Goal: Task Accomplishment & Management: Use online tool/utility

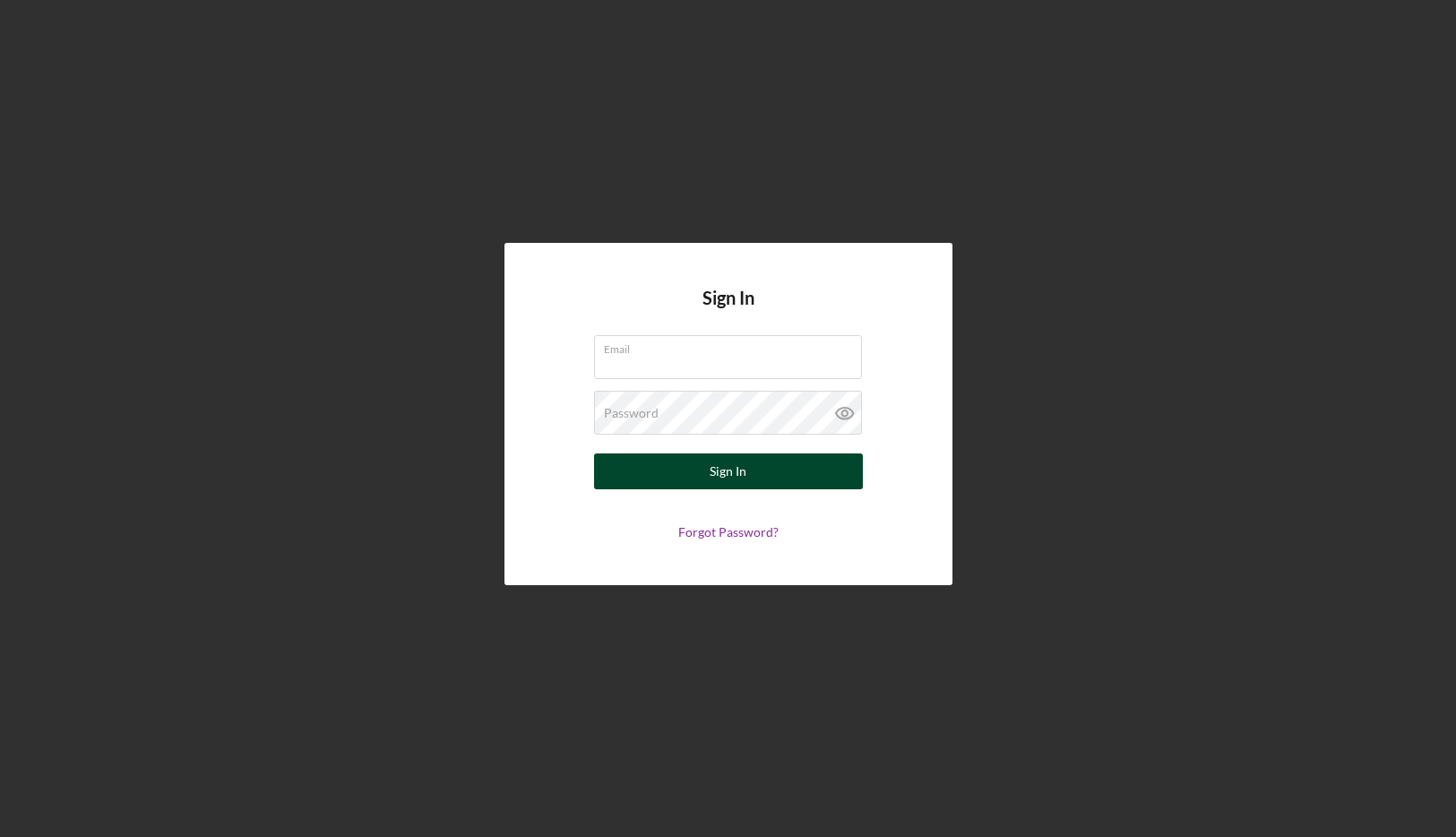
type input "[EMAIL_ADDRESS][DOMAIN_NAME]"
click at [684, 479] on button "Sign In" at bounding box center [728, 471] width 269 height 36
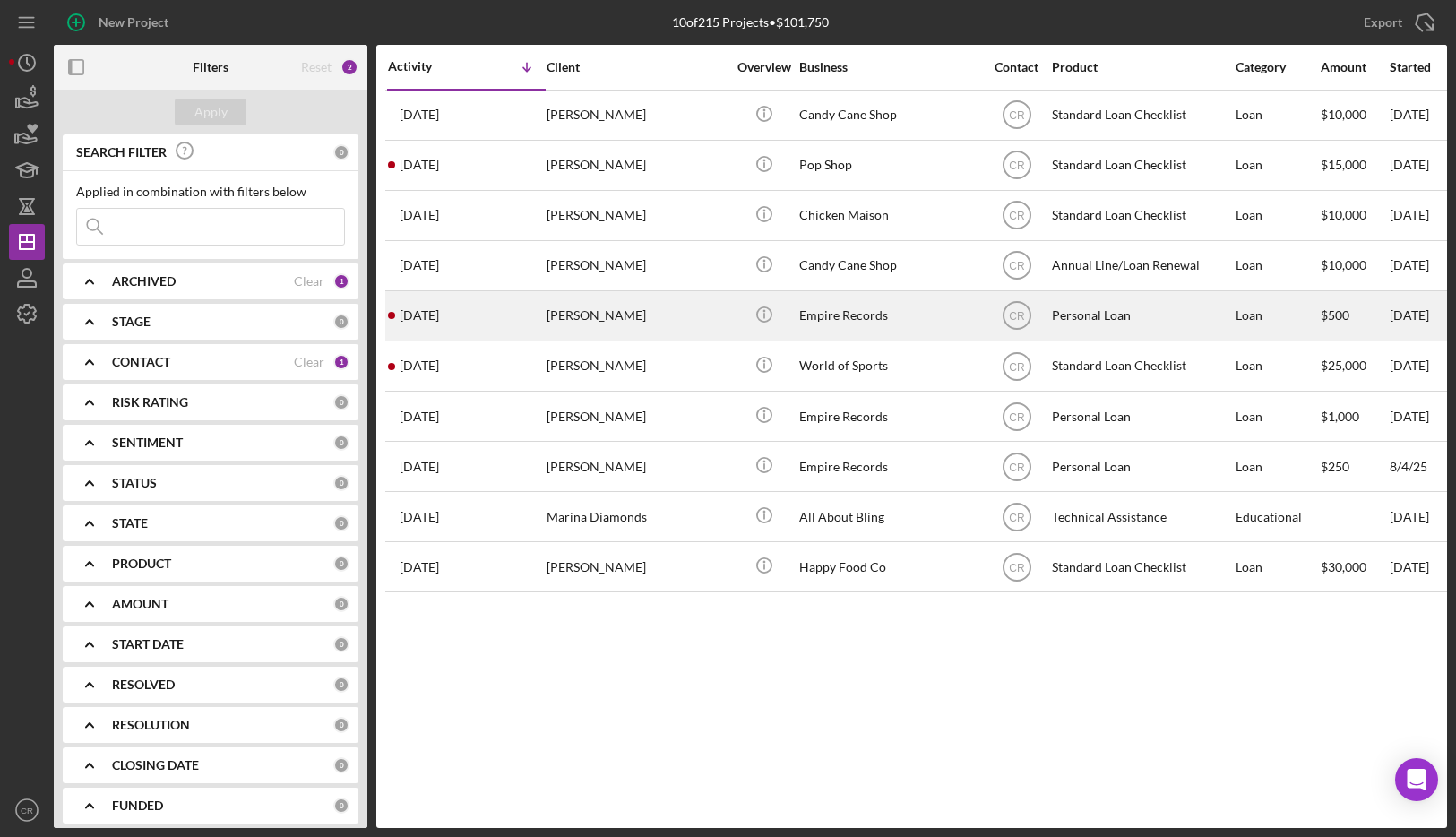
click at [636, 320] on div "Jake Test" at bounding box center [636, 315] width 179 height 48
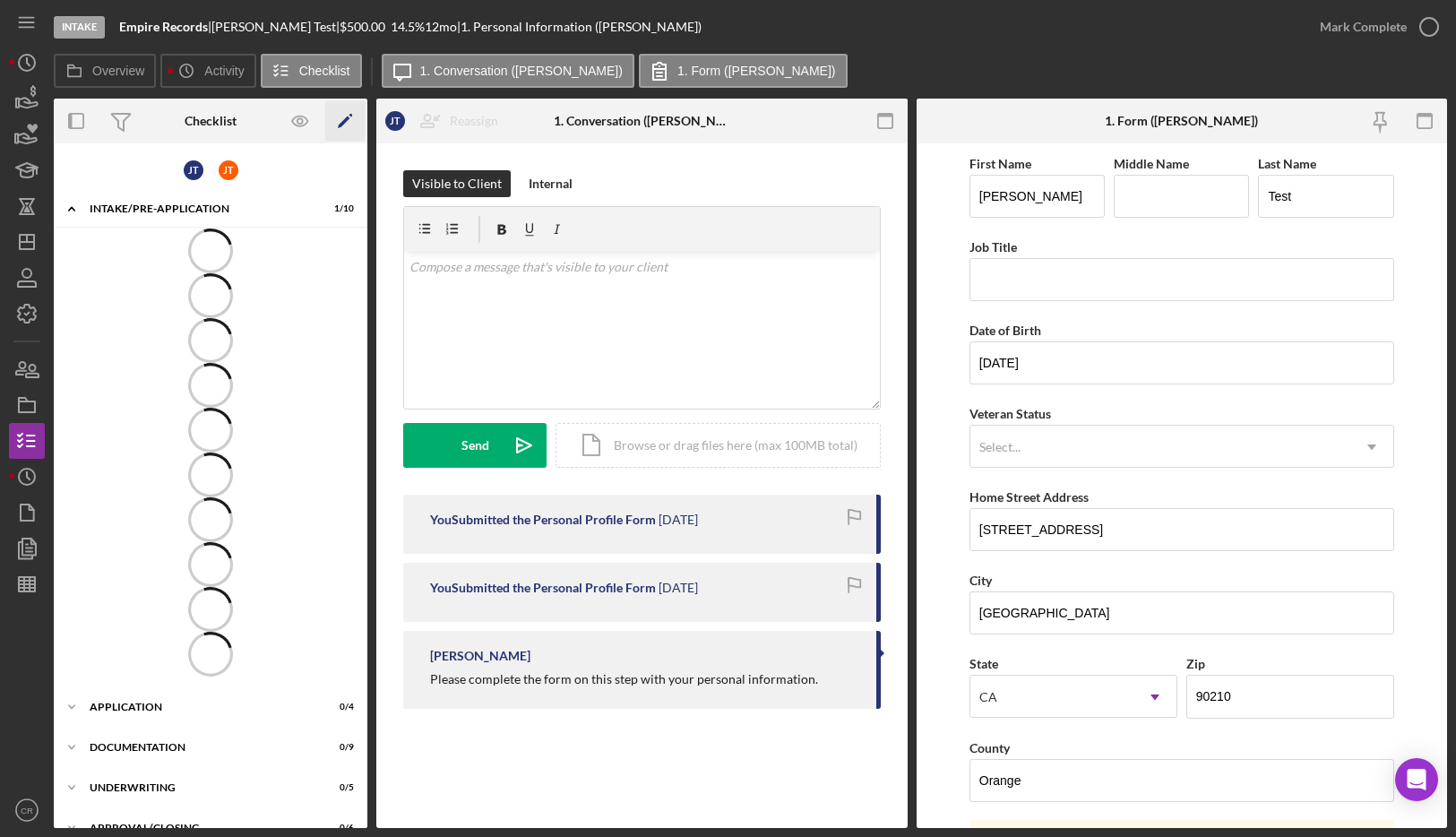
click at [350, 127] on icon "Icon/Edit" at bounding box center [346, 121] width 41 height 41
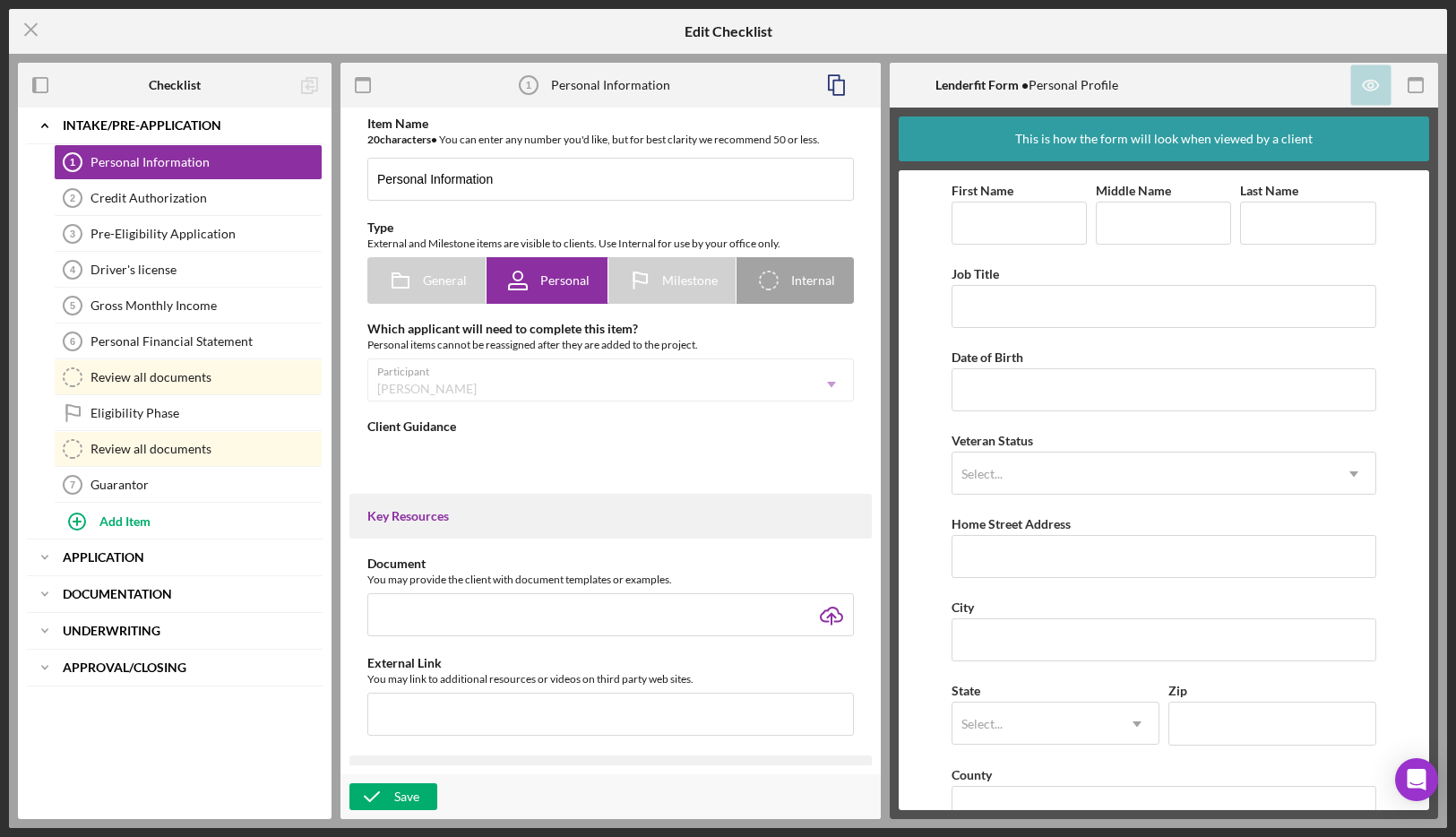
type textarea "<div>Please complete the form on this step with your personal information.</div>"
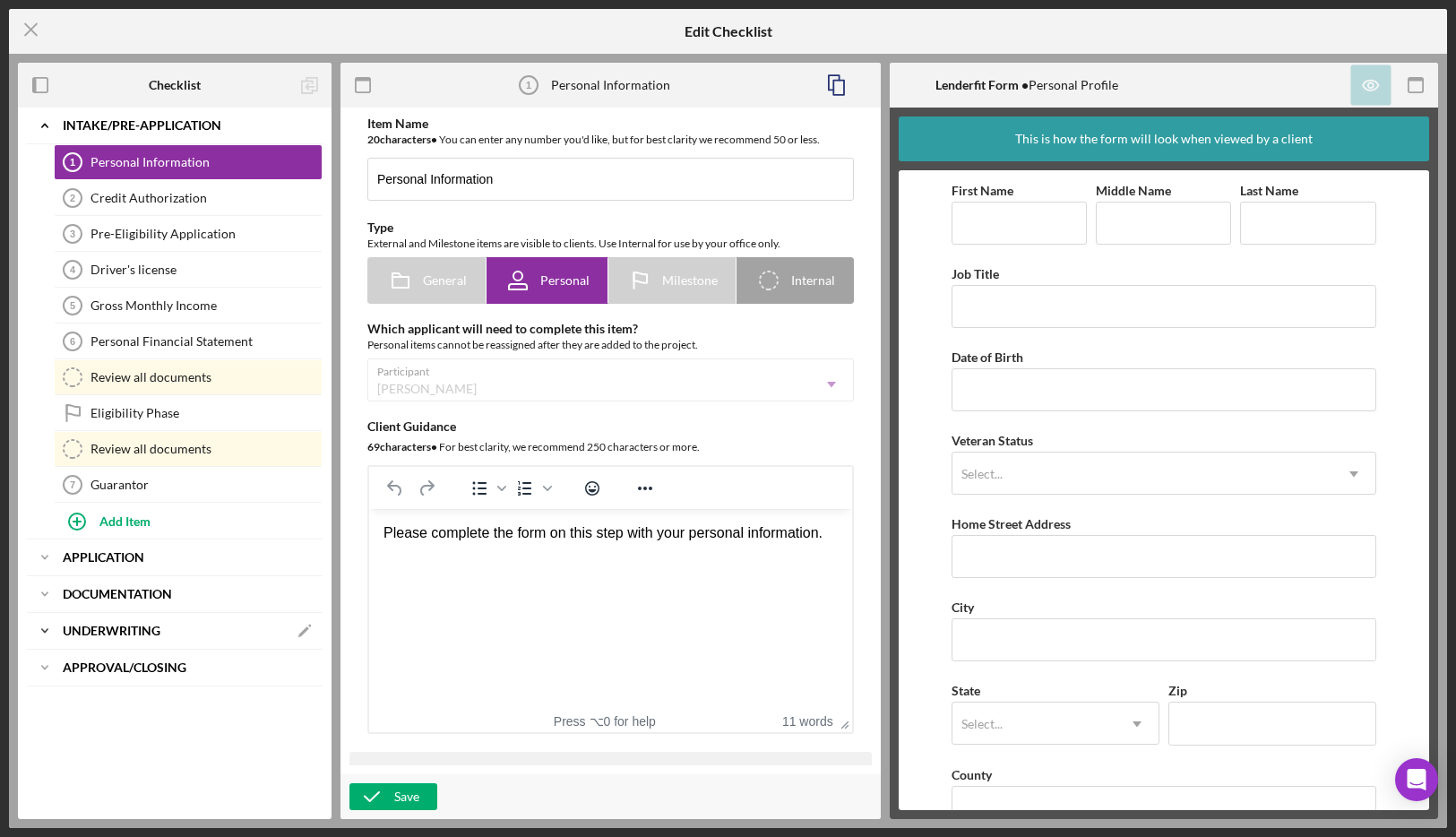
click at [123, 621] on div "Icon/Expander Underwriting Icon/Edit" at bounding box center [174, 630] width 296 height 36
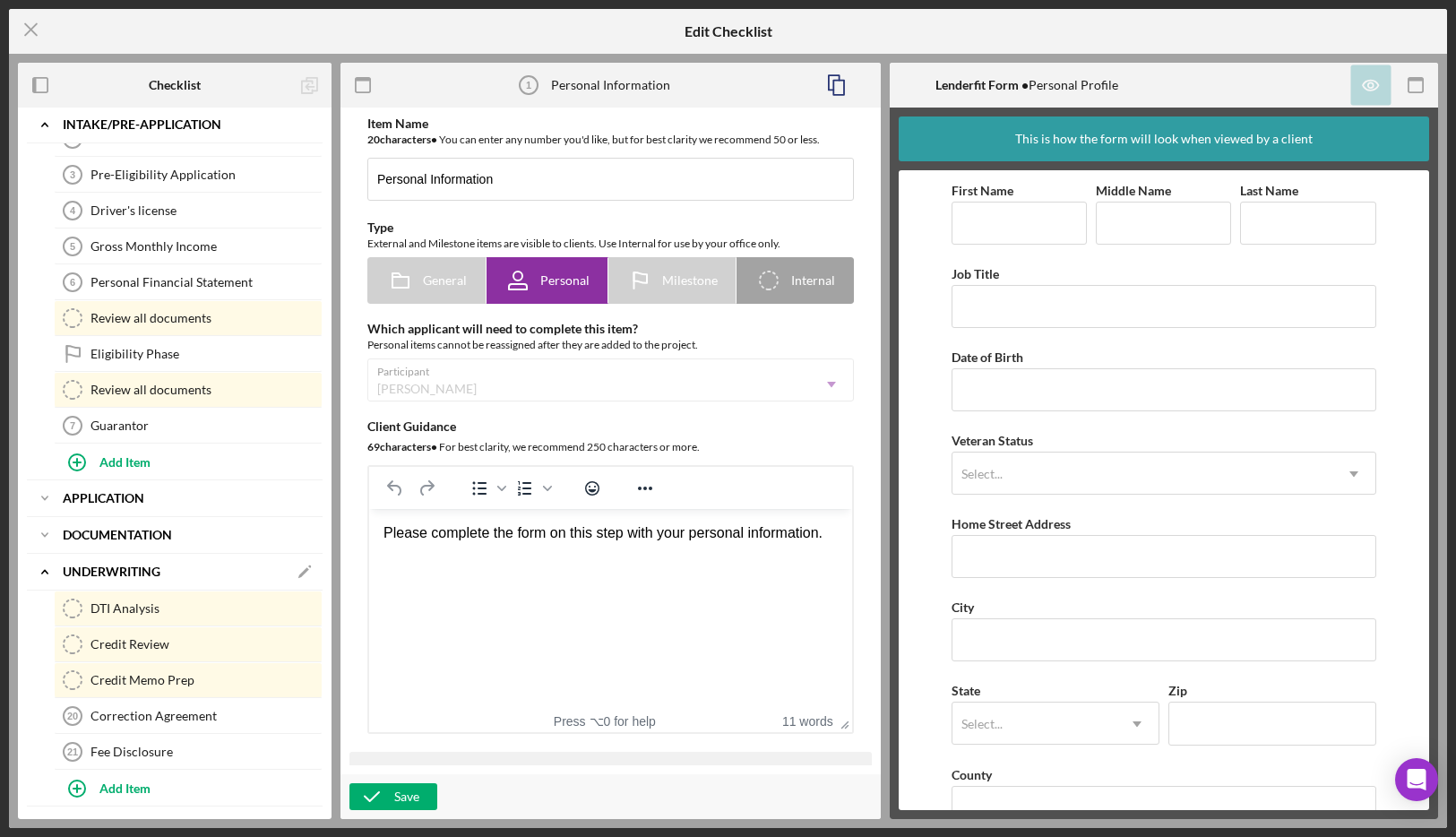
scroll to position [128, 0]
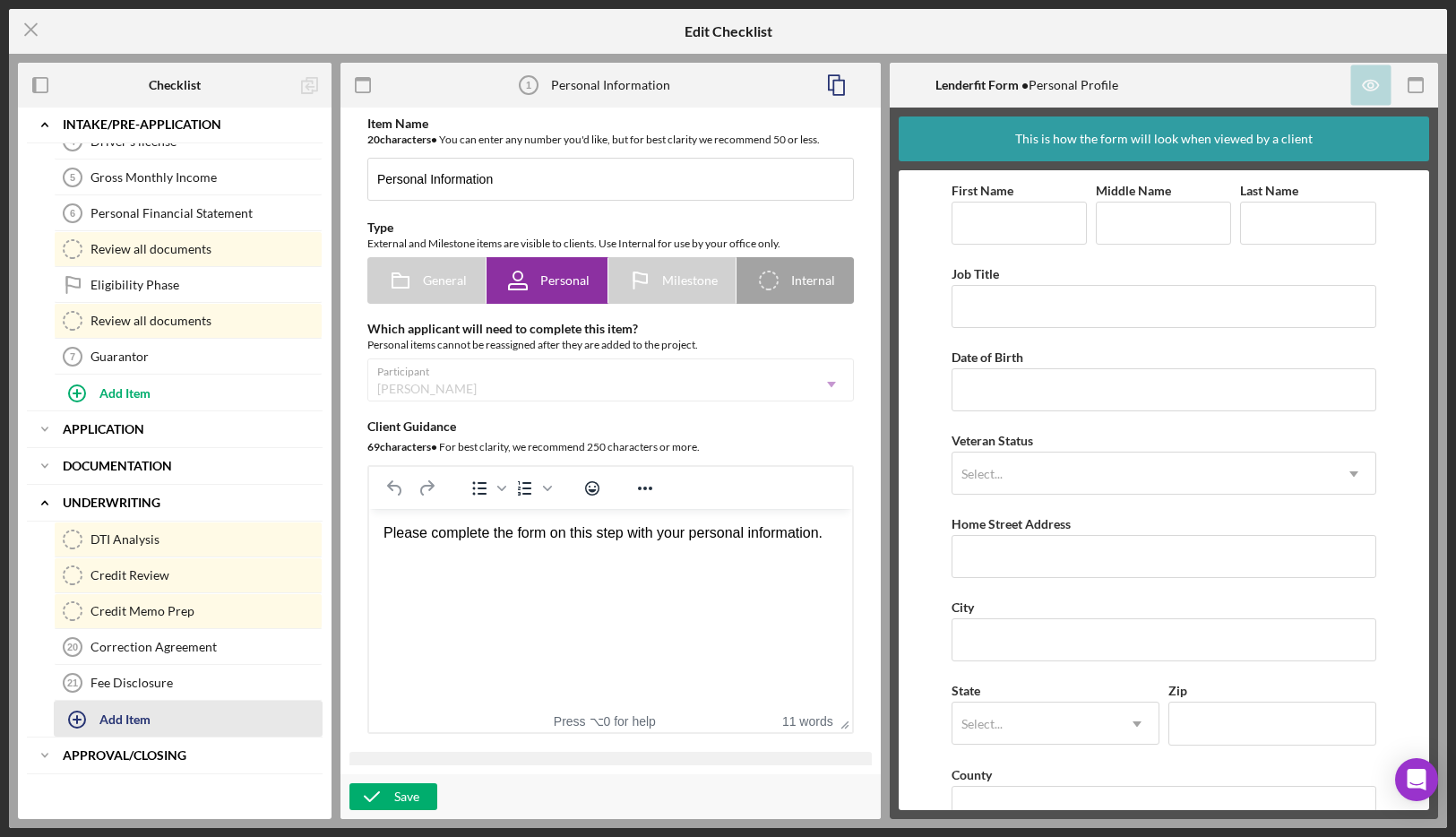
click at [128, 715] on div "Add Item" at bounding box center [125, 719] width 51 height 34
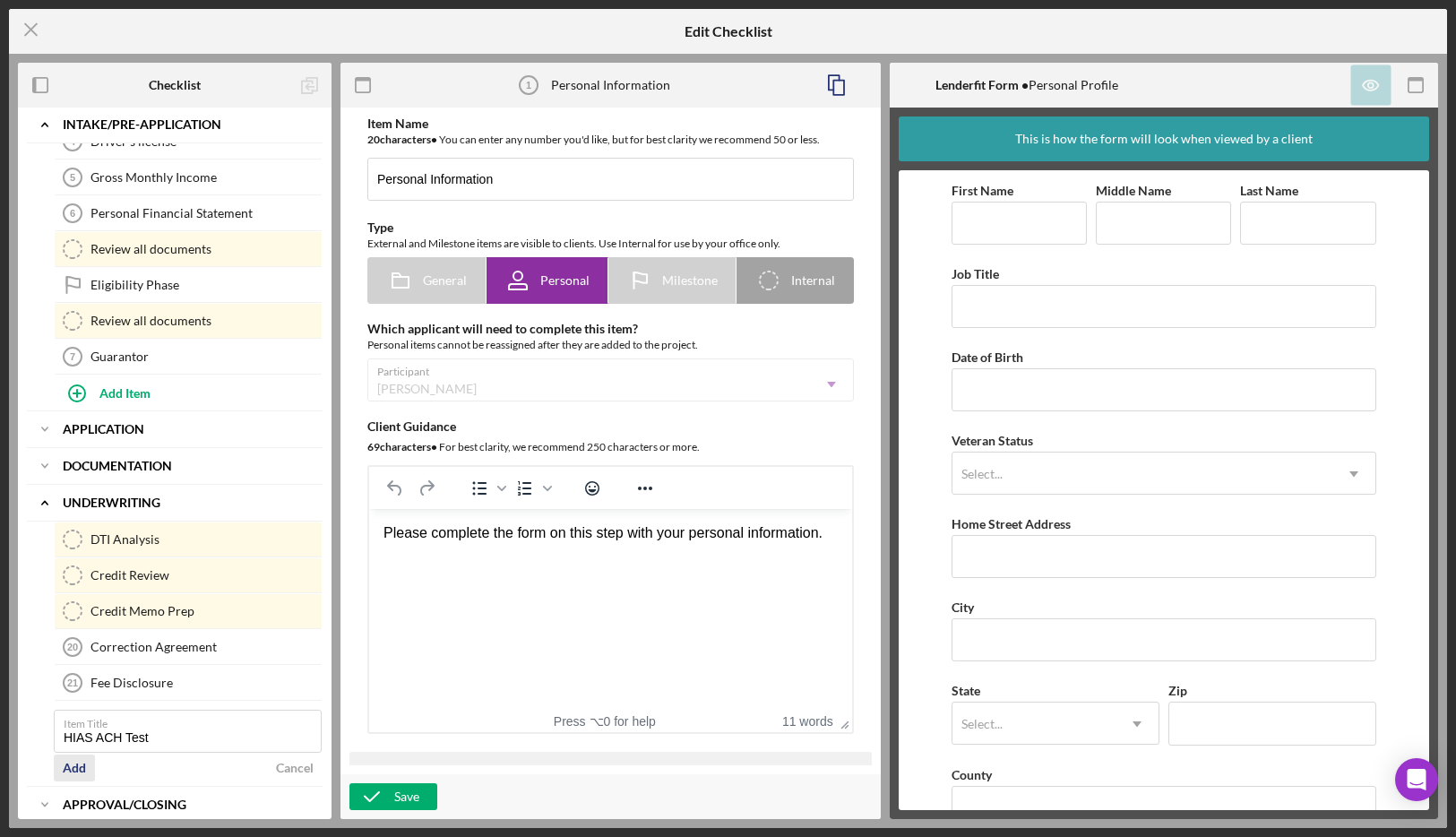
type input "HIAS ACH Test"
click at [75, 771] on div "Add" at bounding box center [75, 768] width 23 height 27
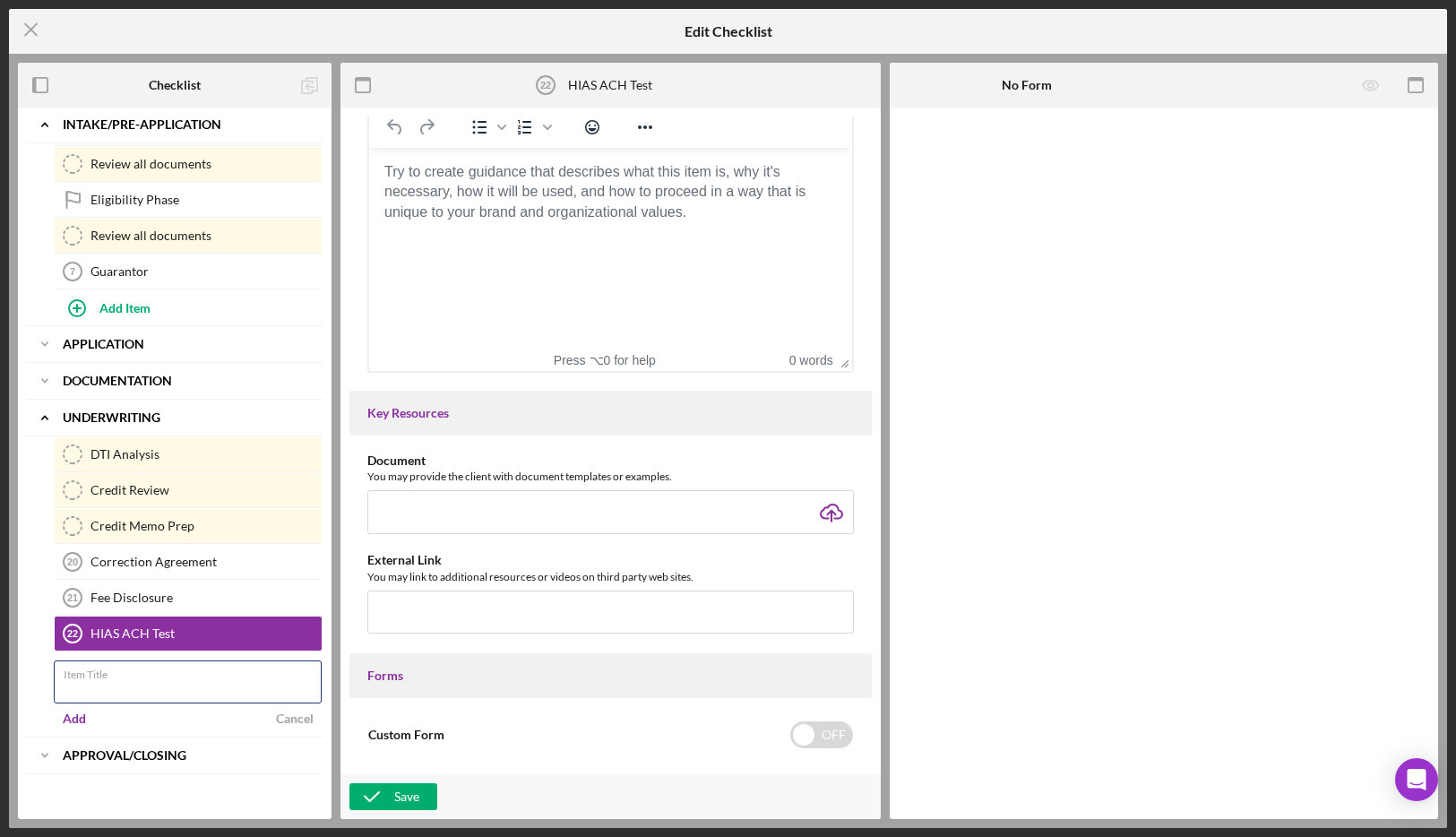
scroll to position [747, 0]
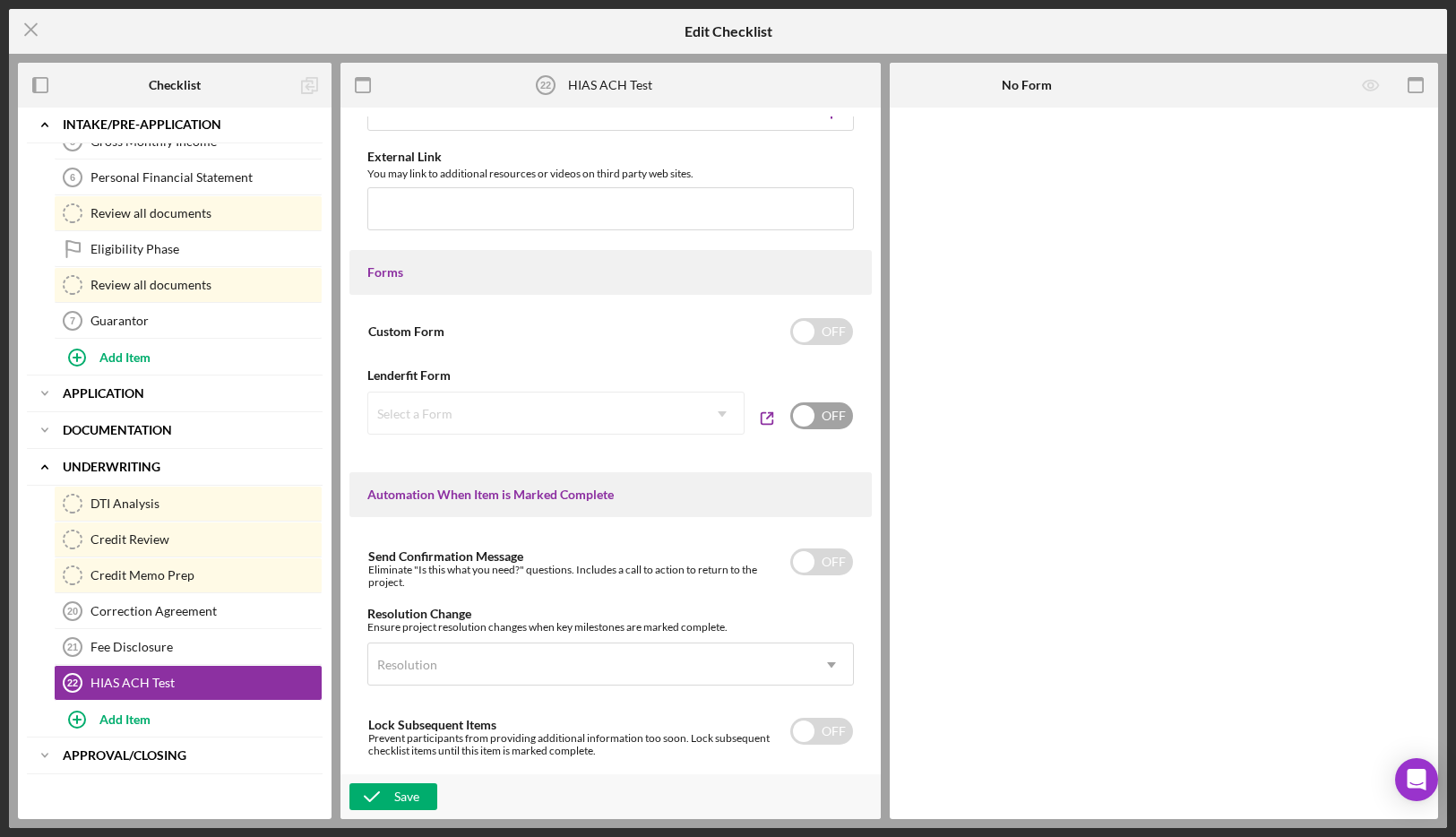
click at [803, 409] on input "checkbox" at bounding box center [821, 416] width 63 height 27
checkbox input "true"
click at [656, 420] on div "Select a Form" at bounding box center [534, 413] width 332 height 42
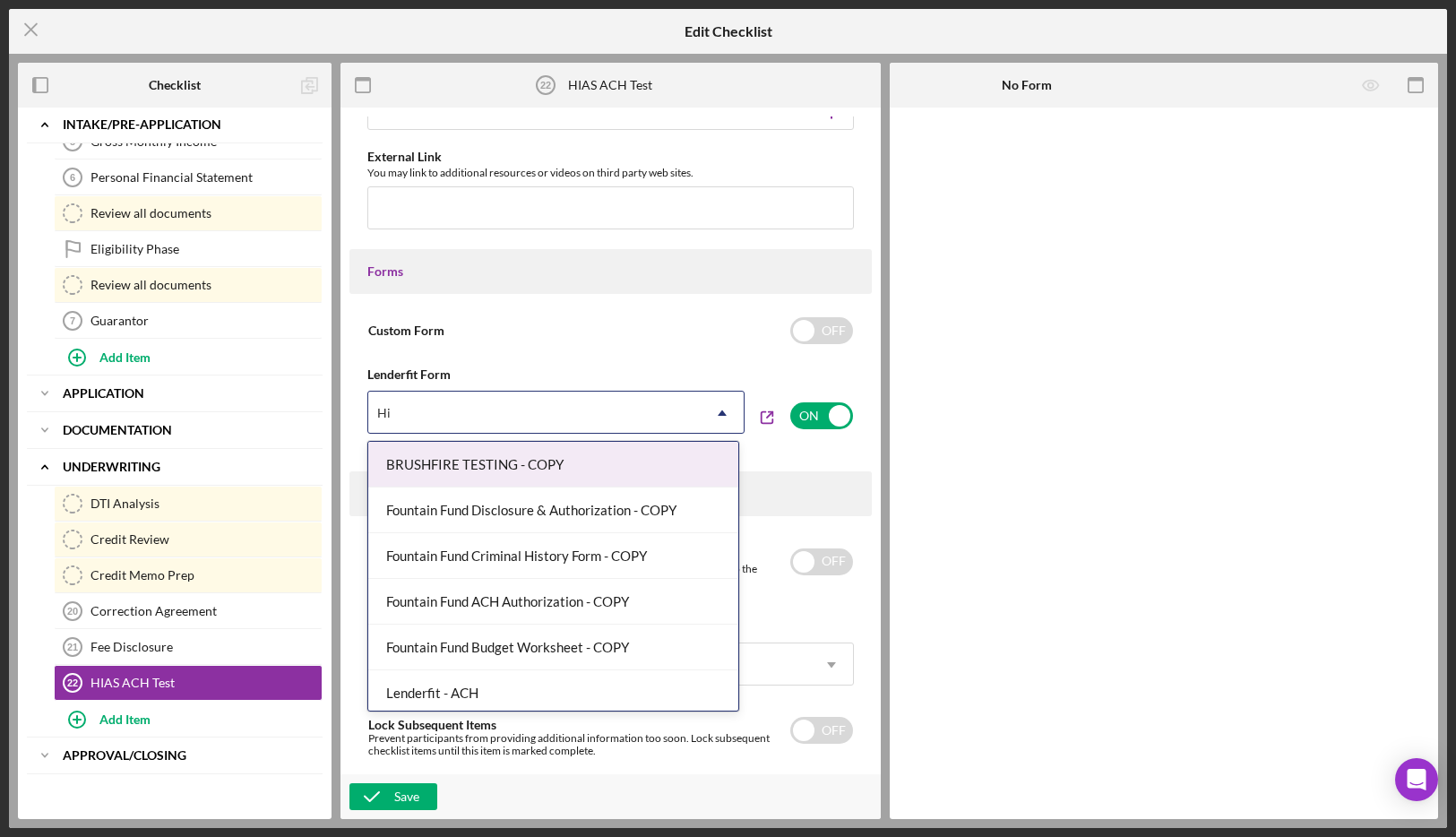
type input "Hia"
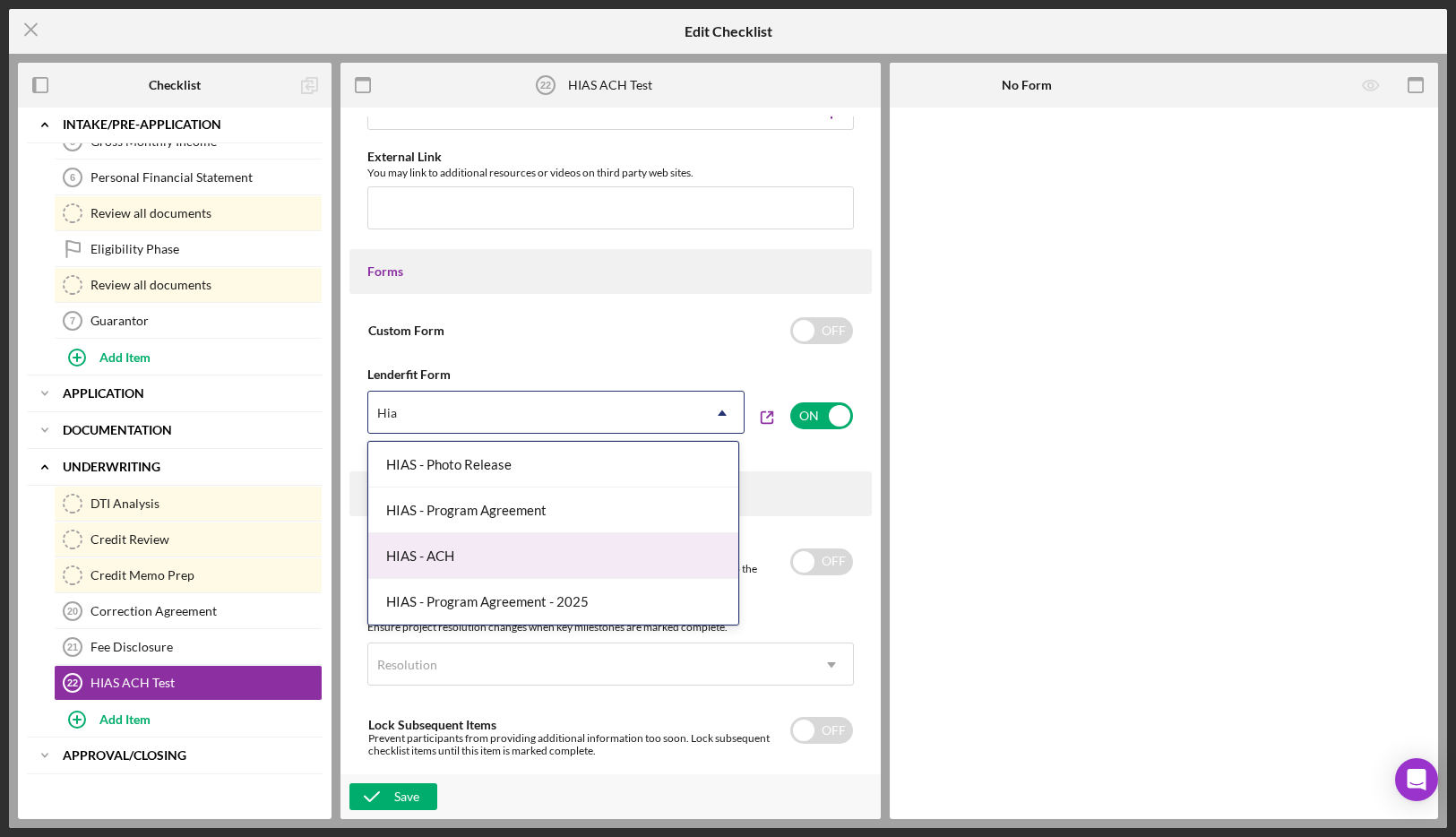
click at [569, 551] on div "HIAS - ACH" at bounding box center [554, 556] width 370 height 46
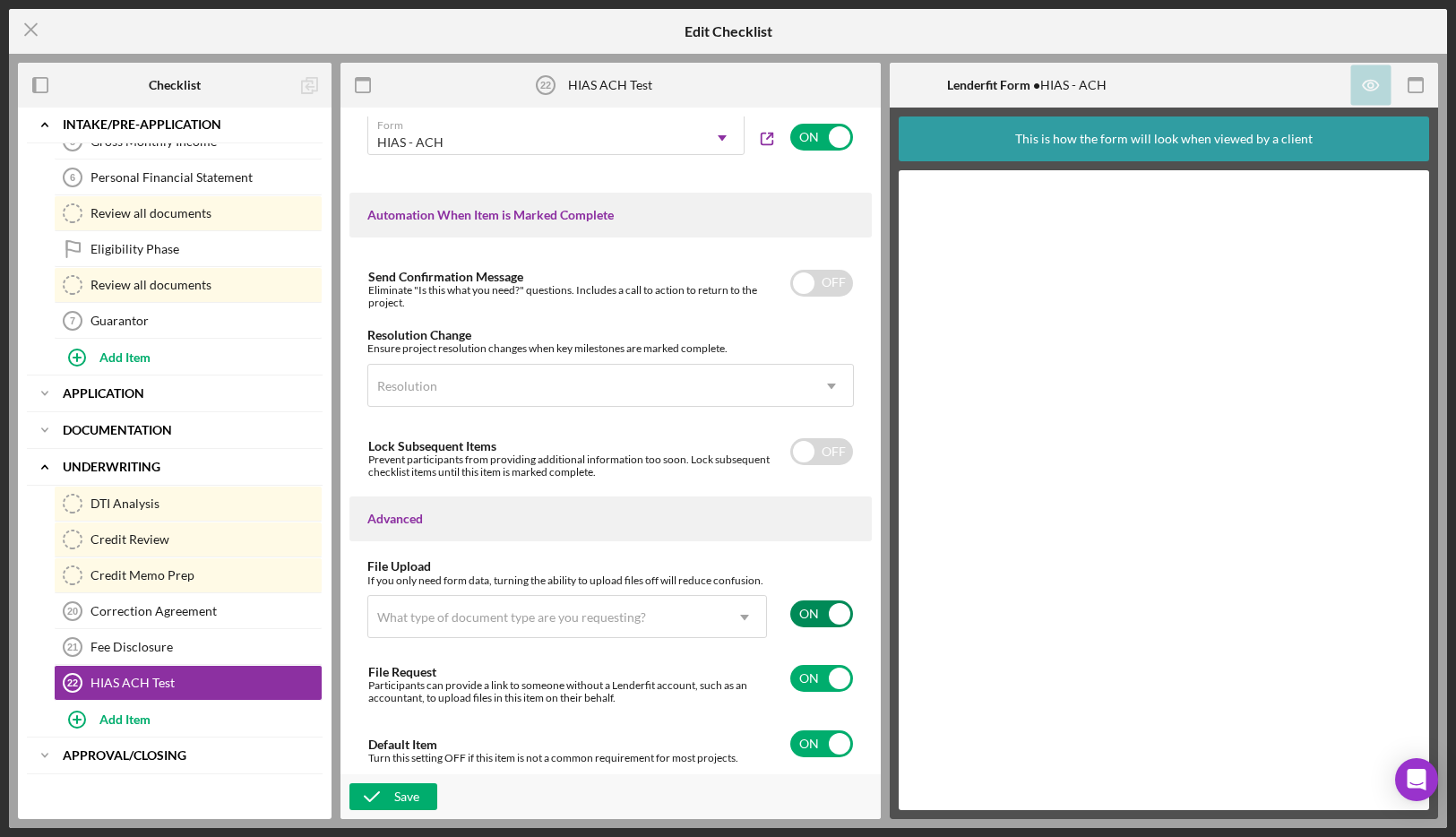
click at [802, 614] on input "checkbox" at bounding box center [821, 614] width 63 height 27
checkbox input "false"
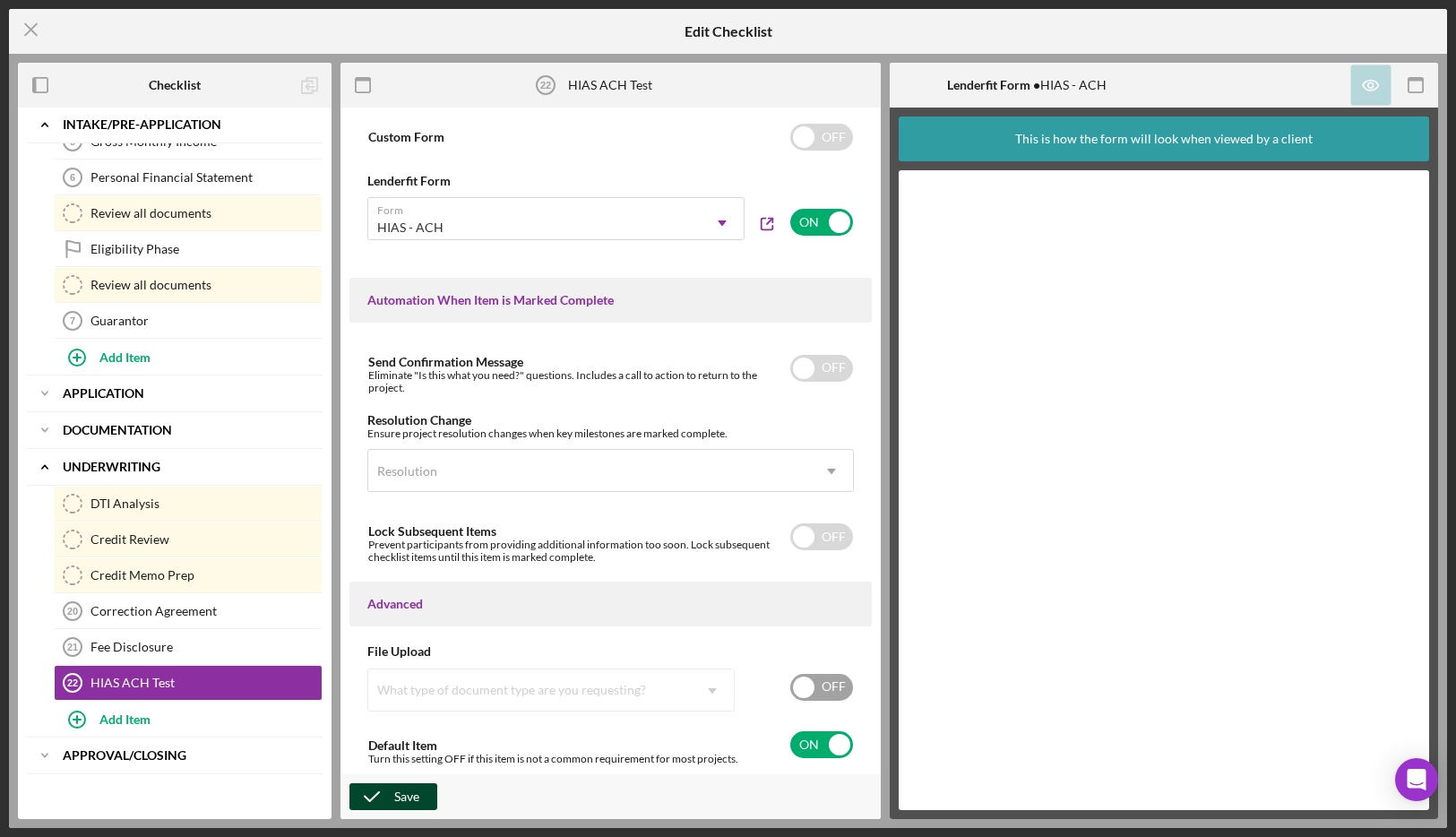
click at [401, 791] on div "Save" at bounding box center [407, 797] width 25 height 27
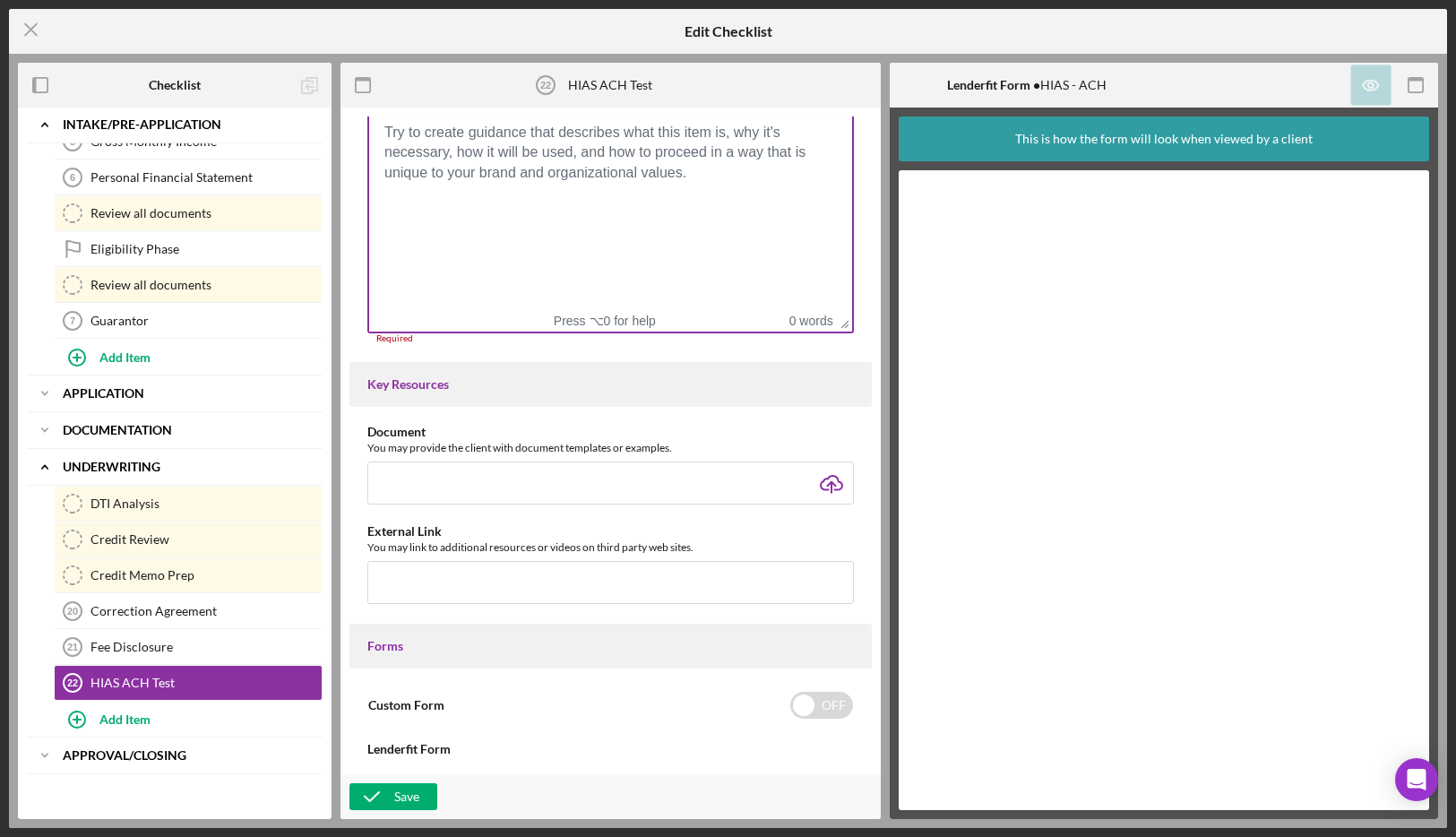
scroll to position [331, 0]
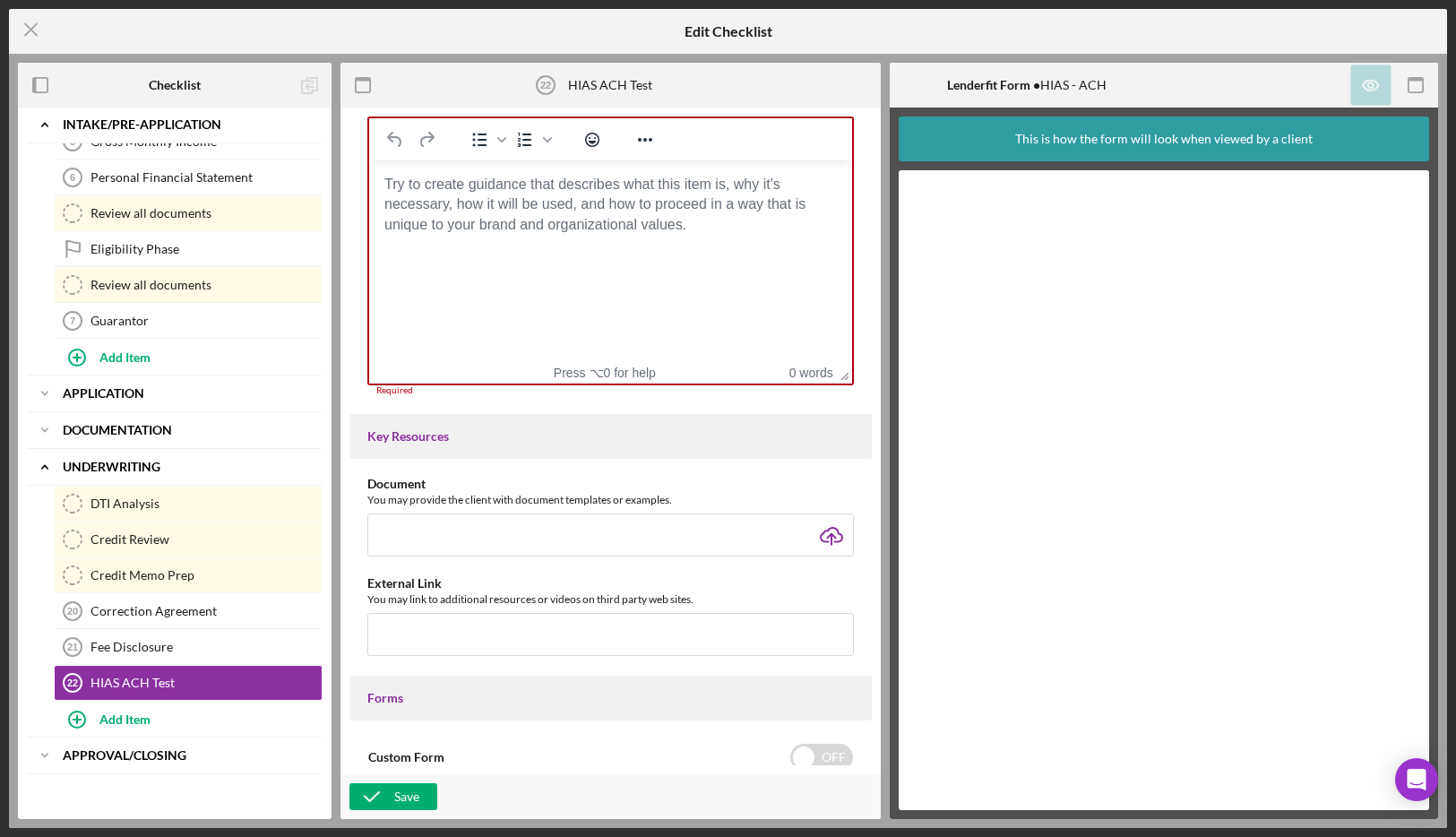
click at [533, 195] on body "Rich Text Area. Press ALT-0 for help." at bounding box center [611, 184] width 455 height 19
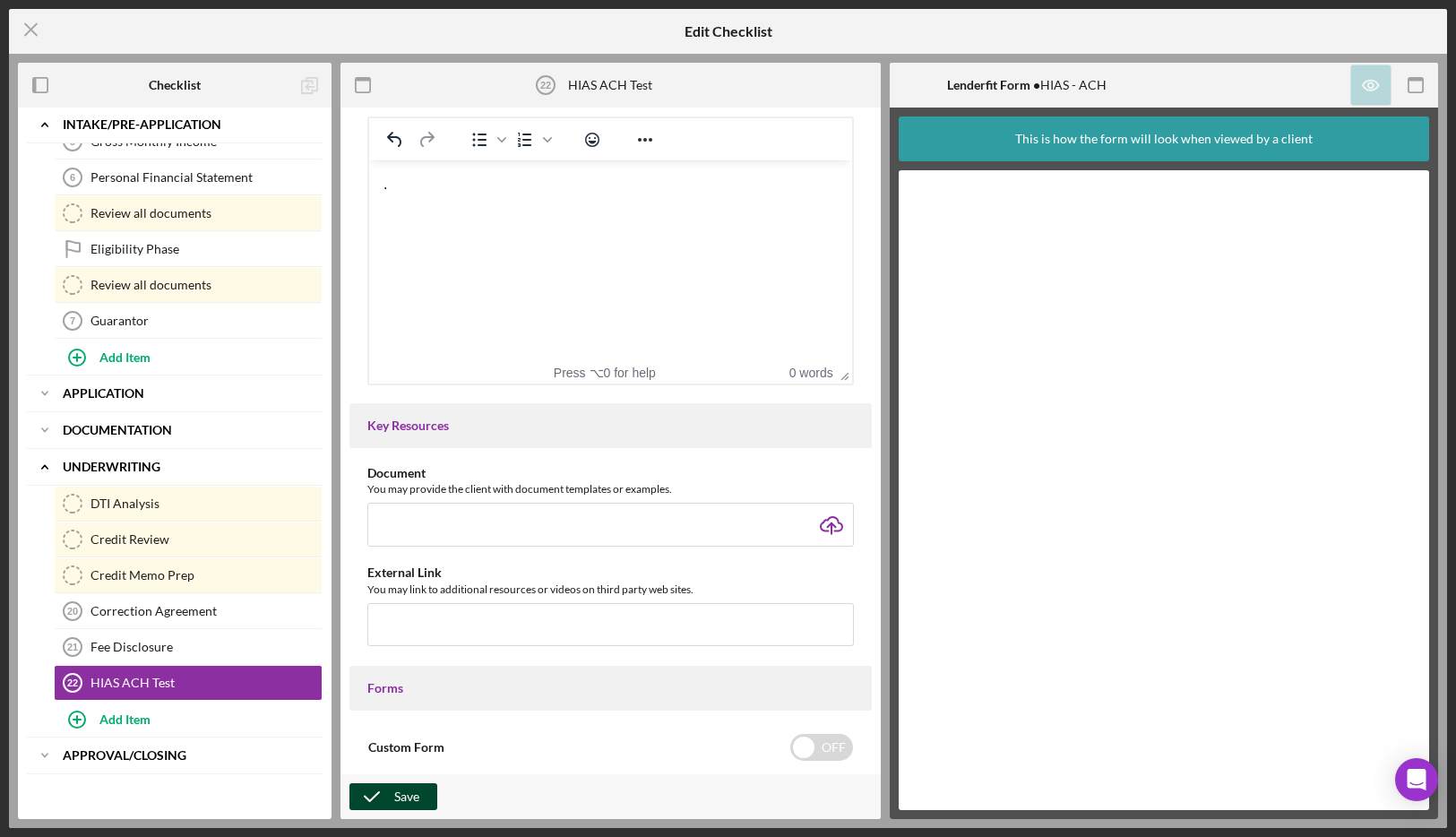
click at [397, 800] on div "Save" at bounding box center [407, 797] width 25 height 27
click at [33, 30] on icon "Icon/Menu Close" at bounding box center [31, 29] width 45 height 45
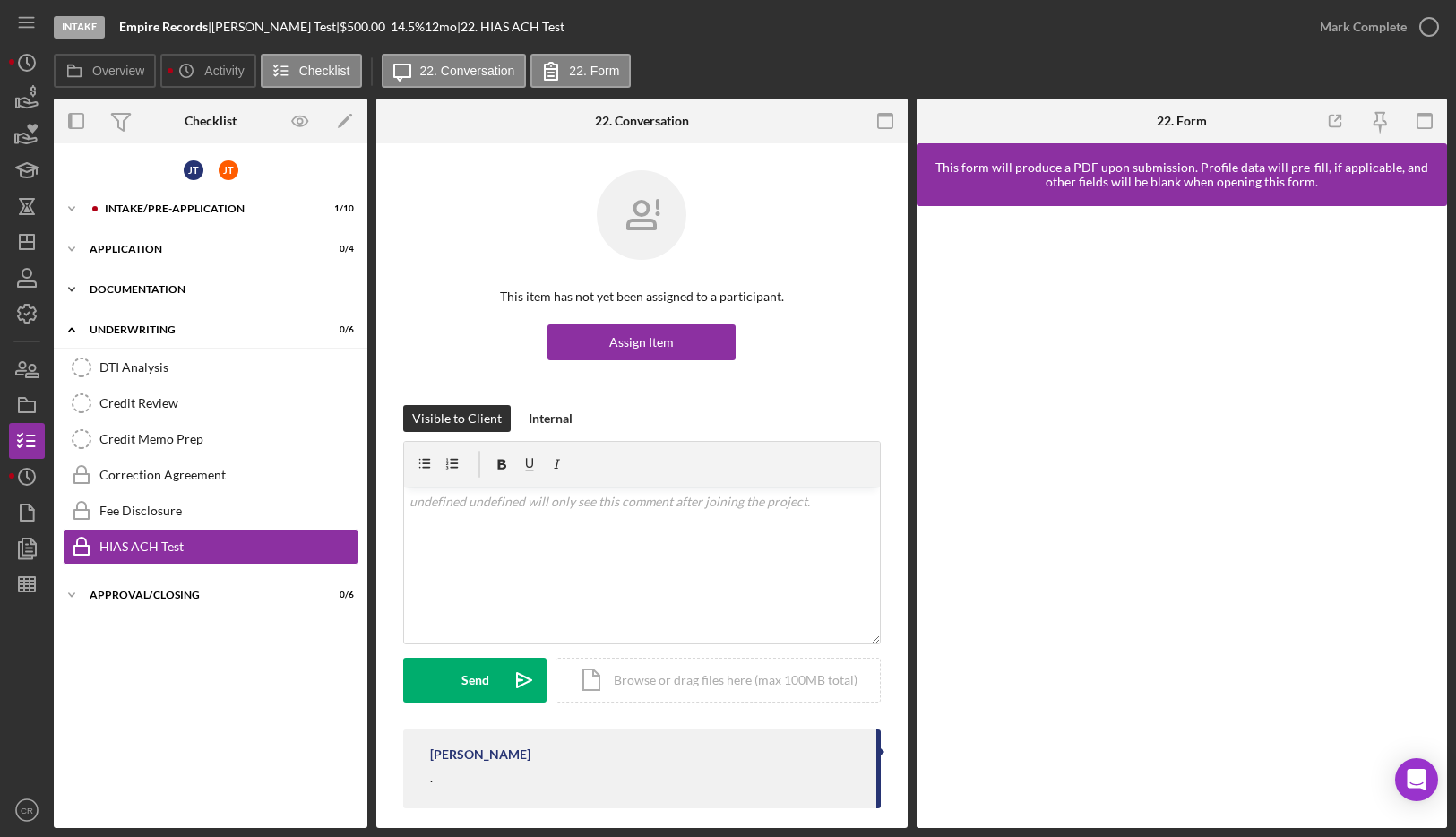
click at [156, 290] on div "Documentation" at bounding box center [216, 289] width 255 height 11
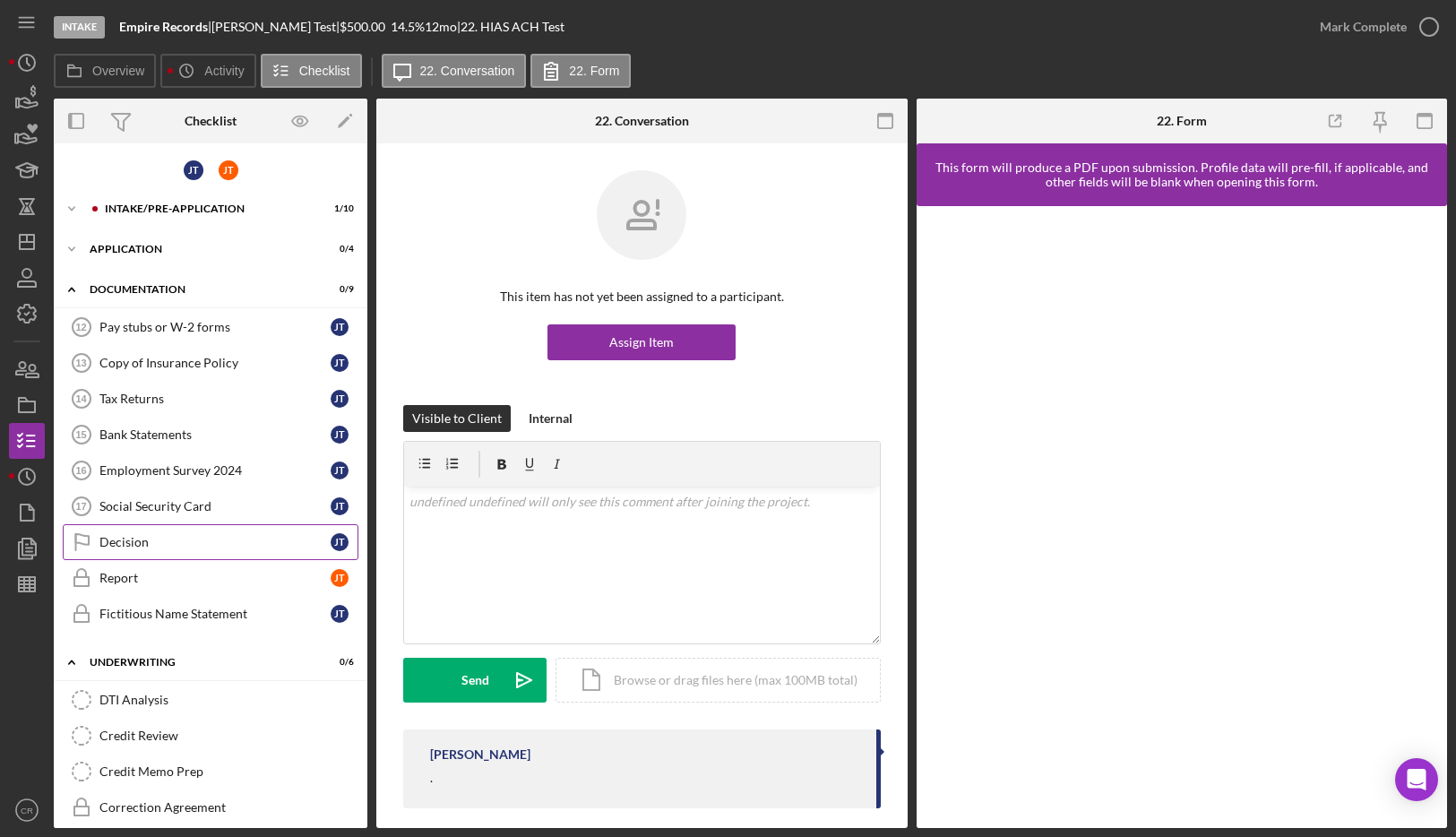
click at [140, 541] on div "Decision" at bounding box center [215, 542] width 232 height 15
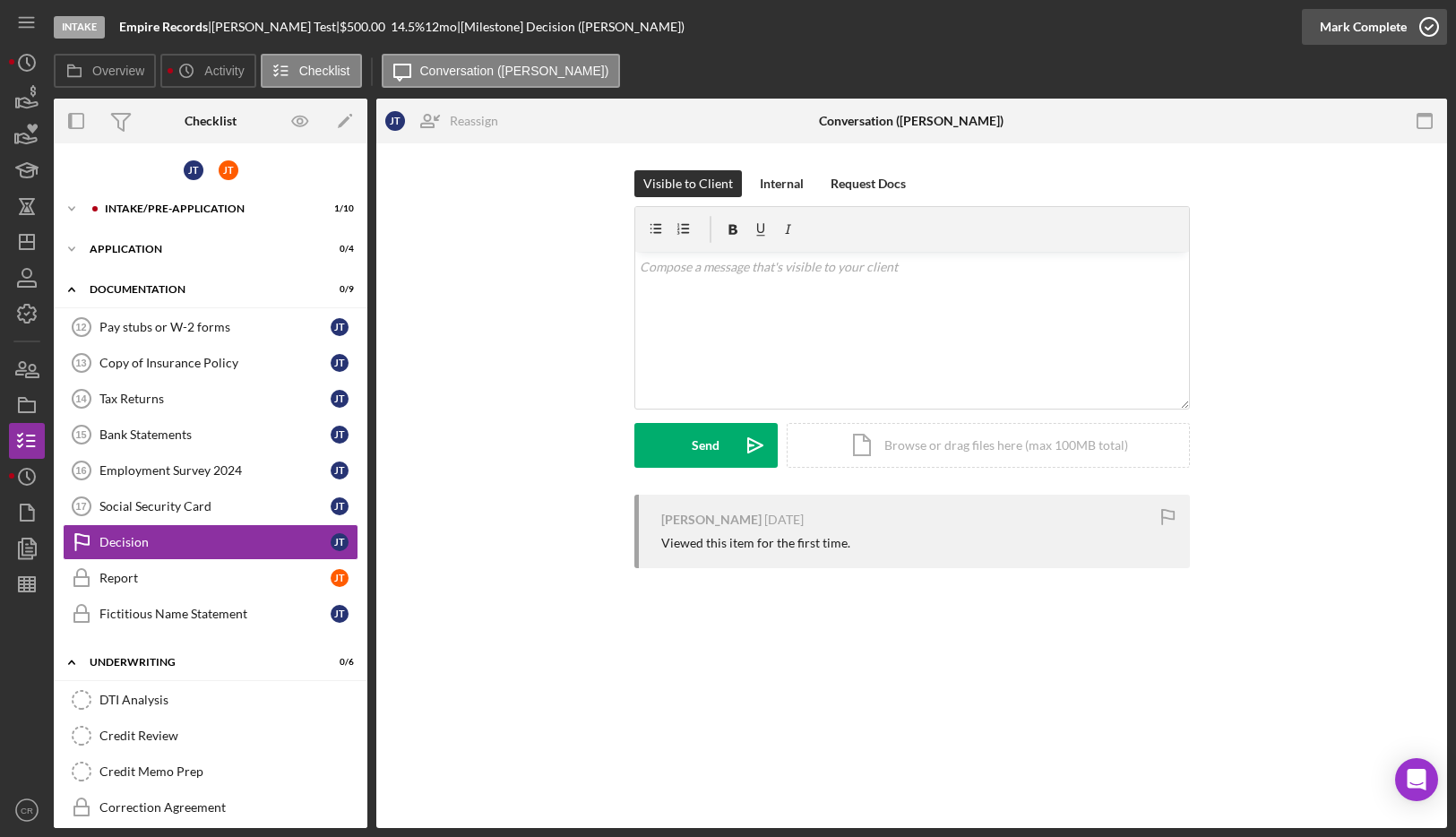
click at [1420, 25] on icon "button" at bounding box center [1429, 27] width 45 height 45
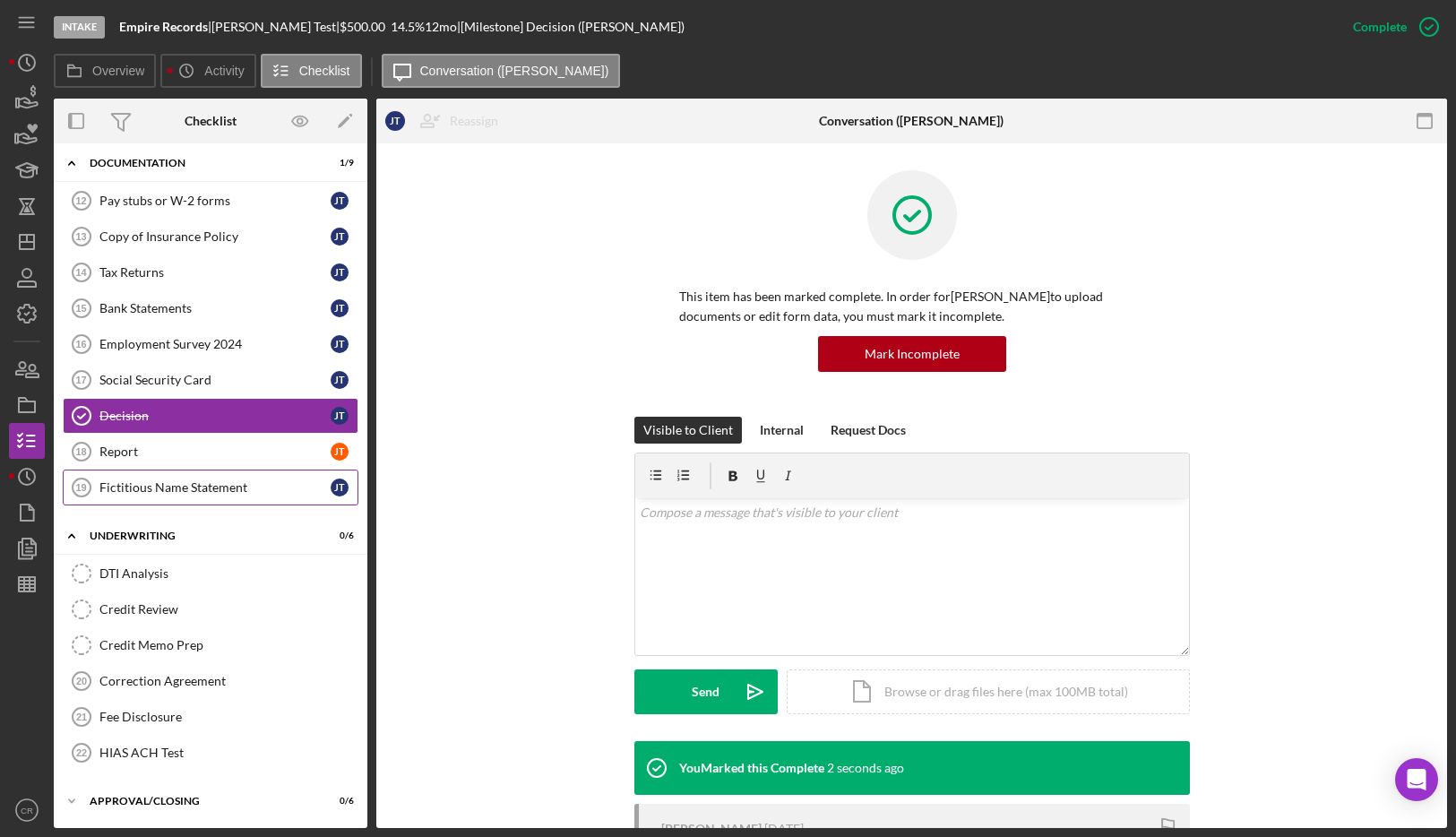
scroll to position [127, 0]
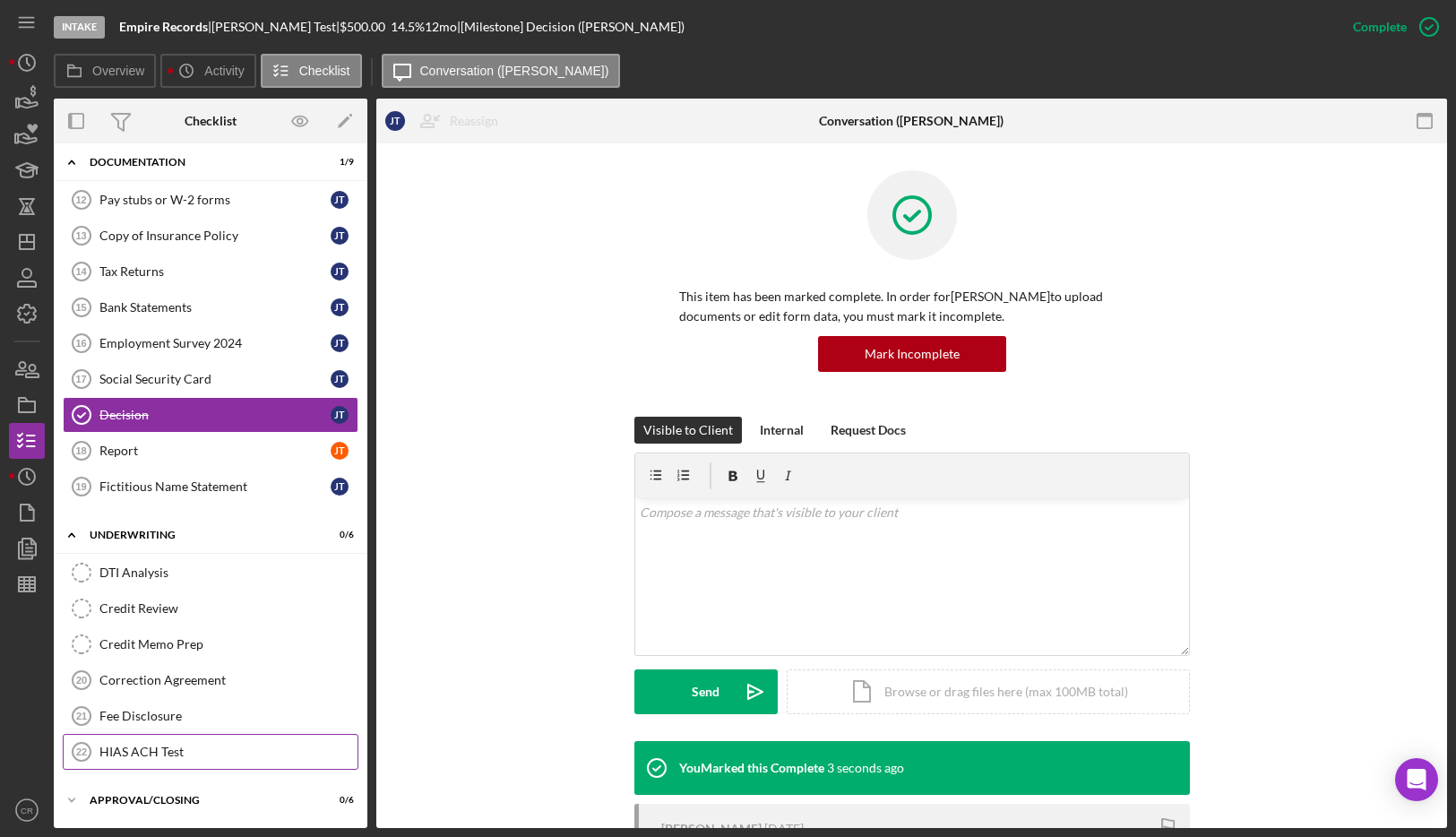
click at [167, 752] on div "HIAS ACH Test" at bounding box center [229, 752] width 258 height 15
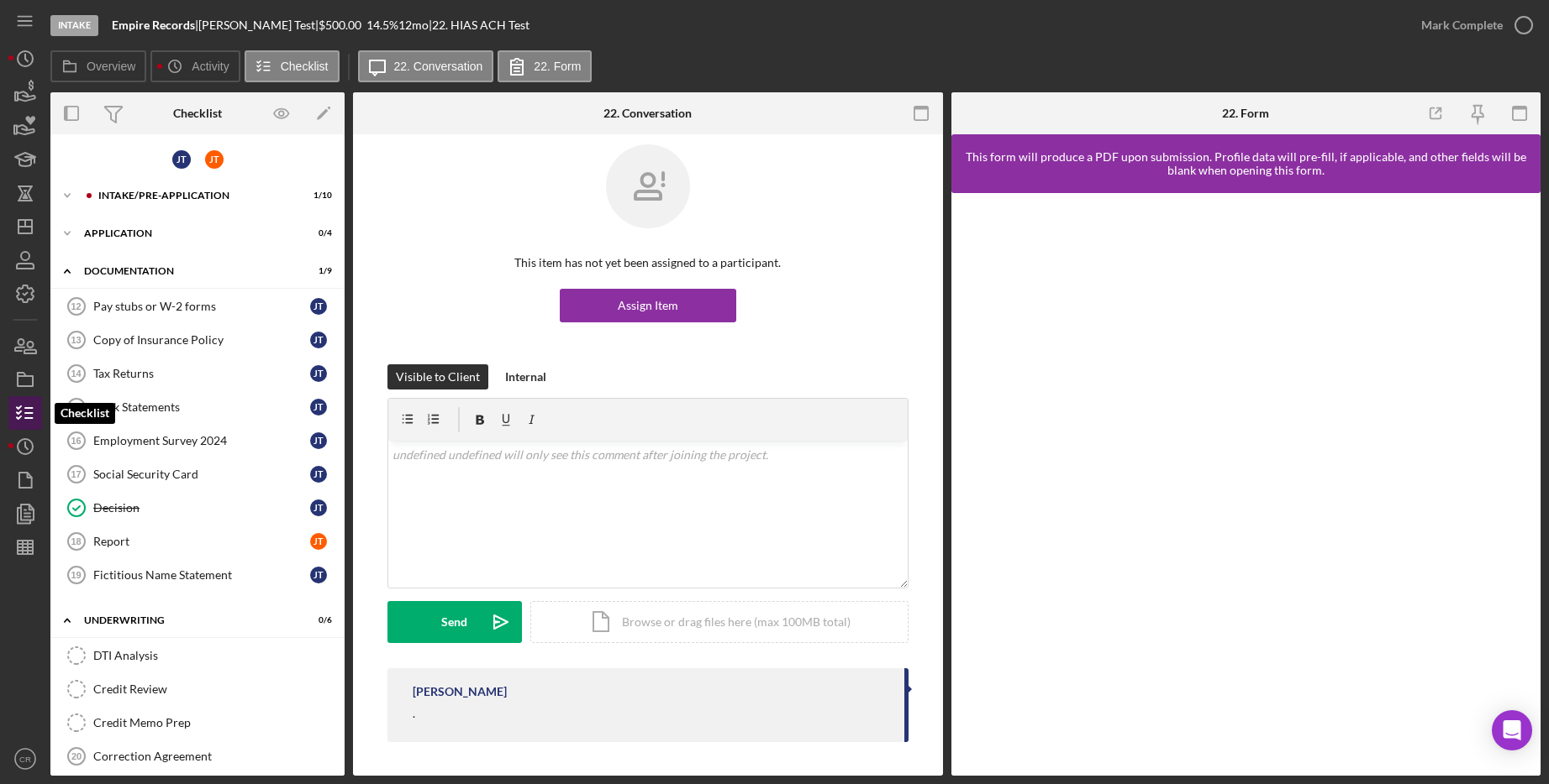
click at [26, 405] on icon "button" at bounding box center [25, 413] width 42 height 42
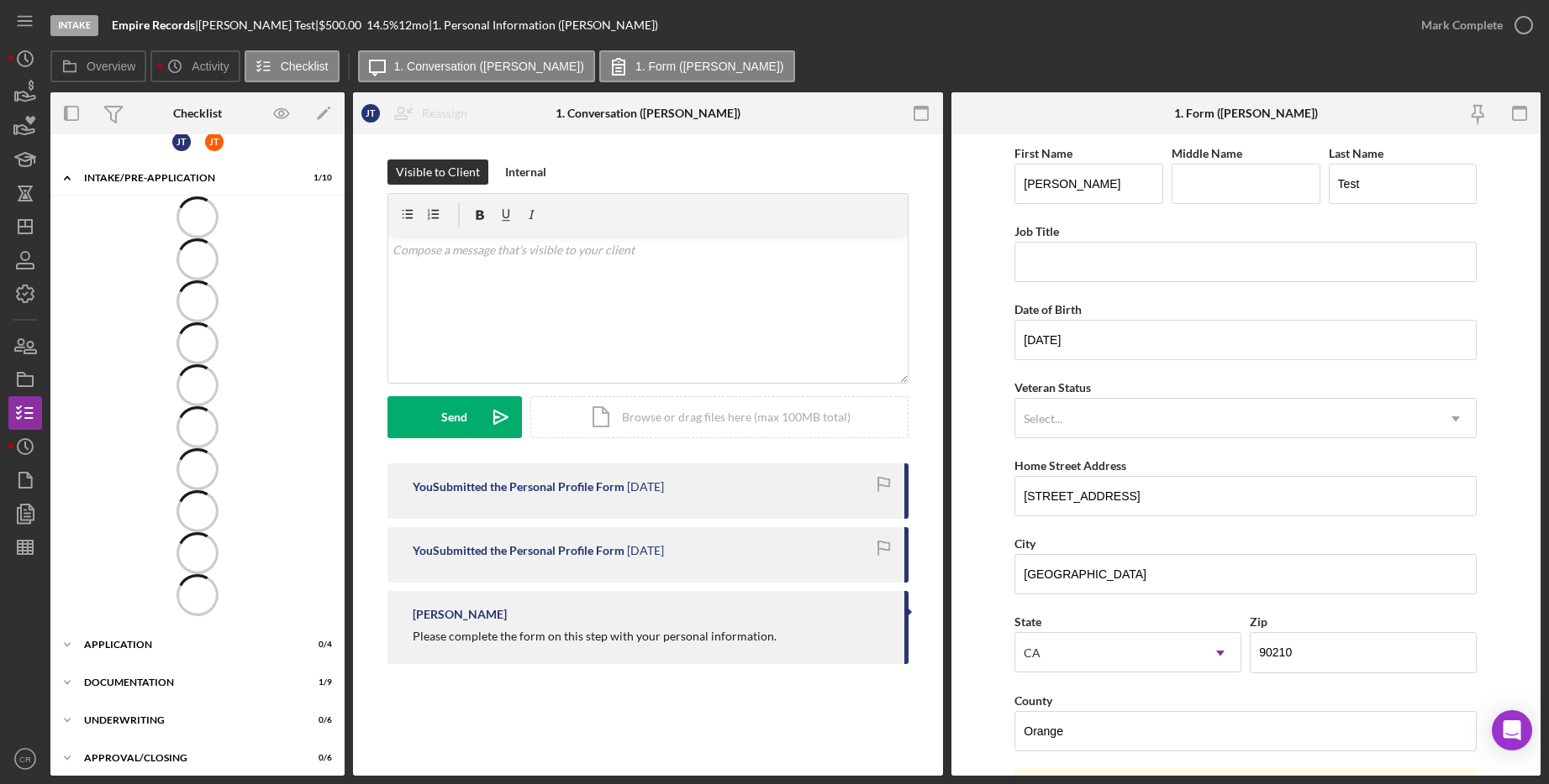
scroll to position [26, 0]
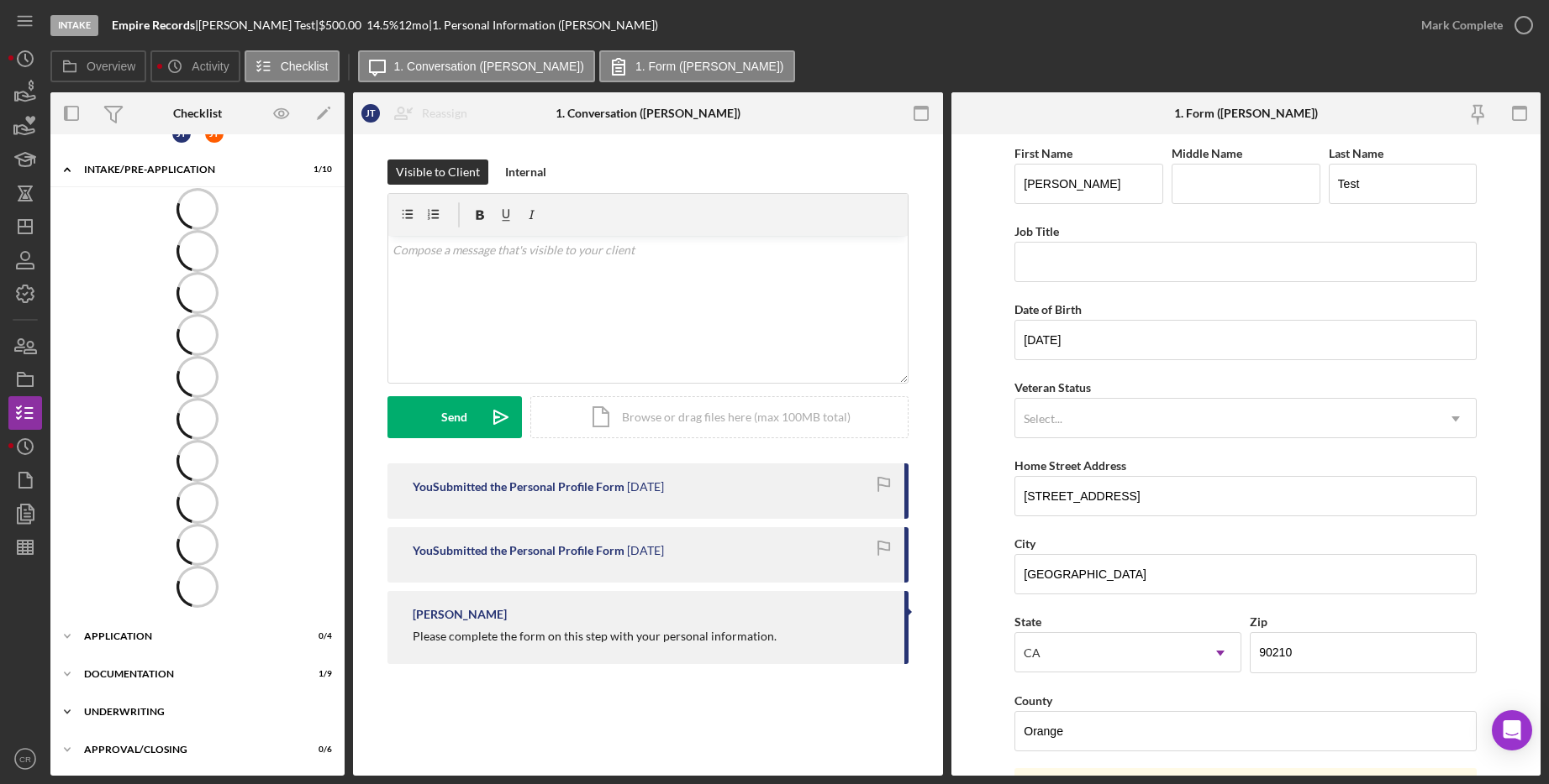
click at [136, 710] on div "Underwriting" at bounding box center [203, 711] width 239 height 10
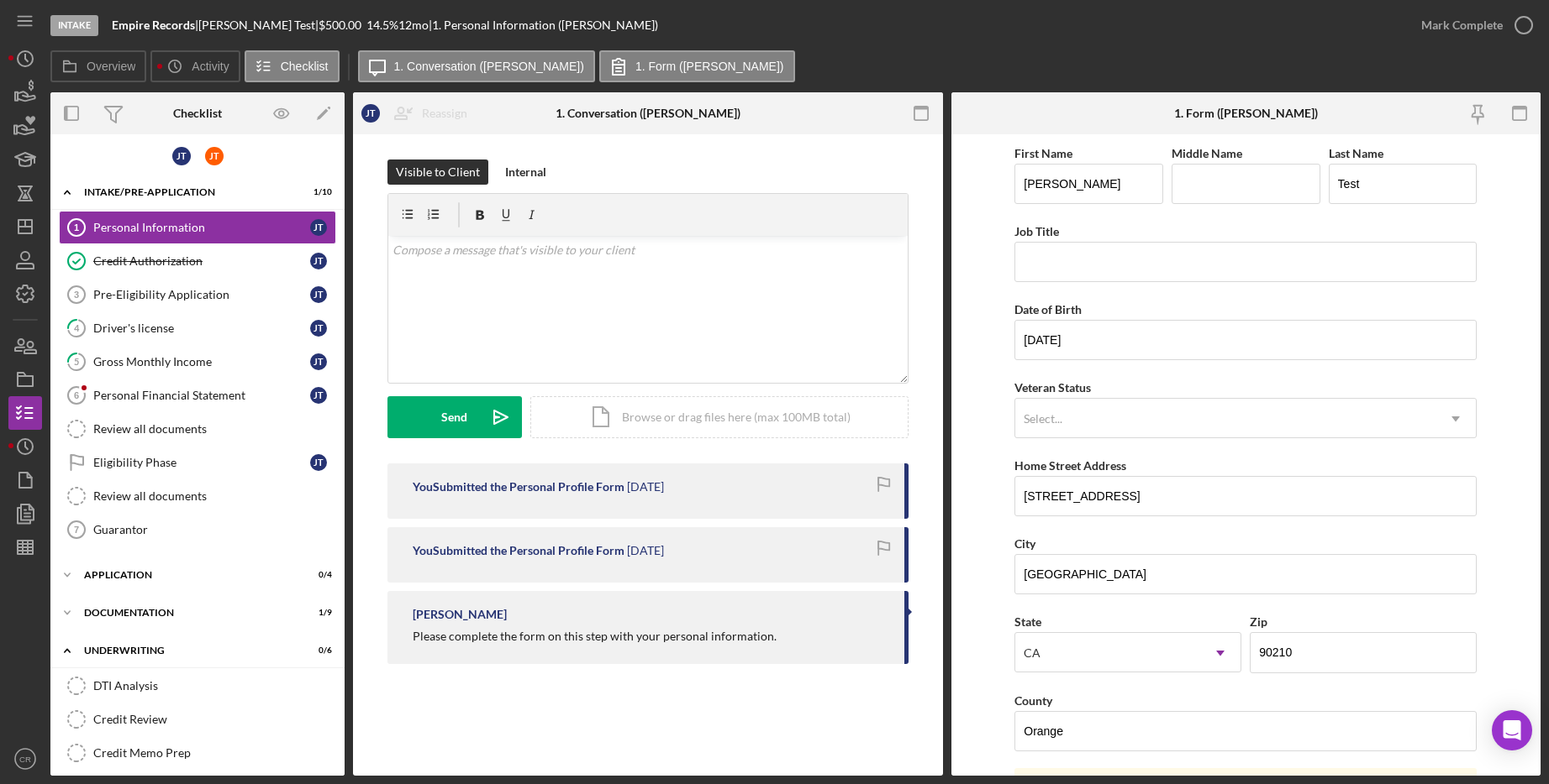
scroll to position [0, 0]
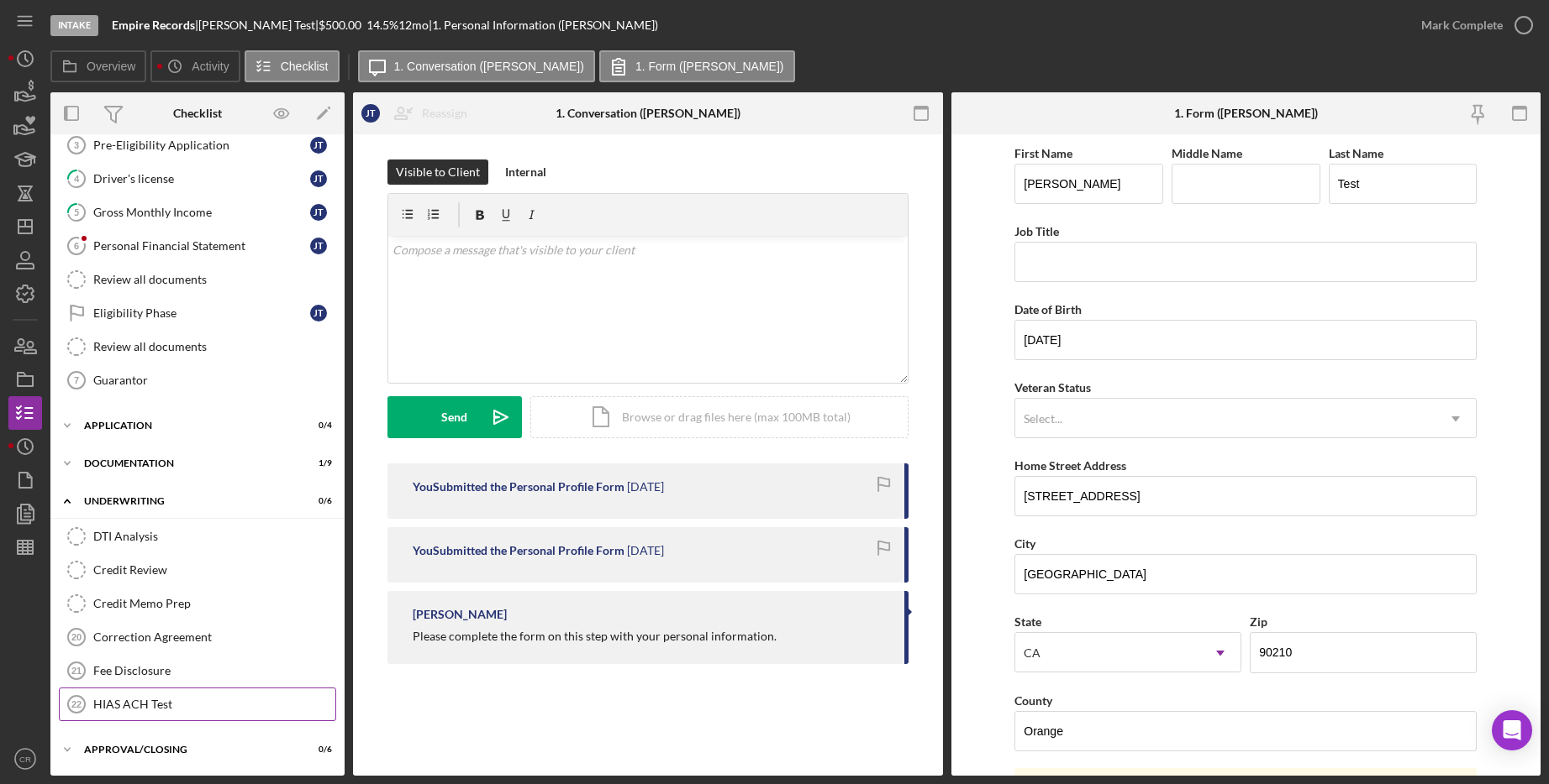
click at [146, 700] on div "HIAS ACH Test" at bounding box center [215, 704] width 242 height 14
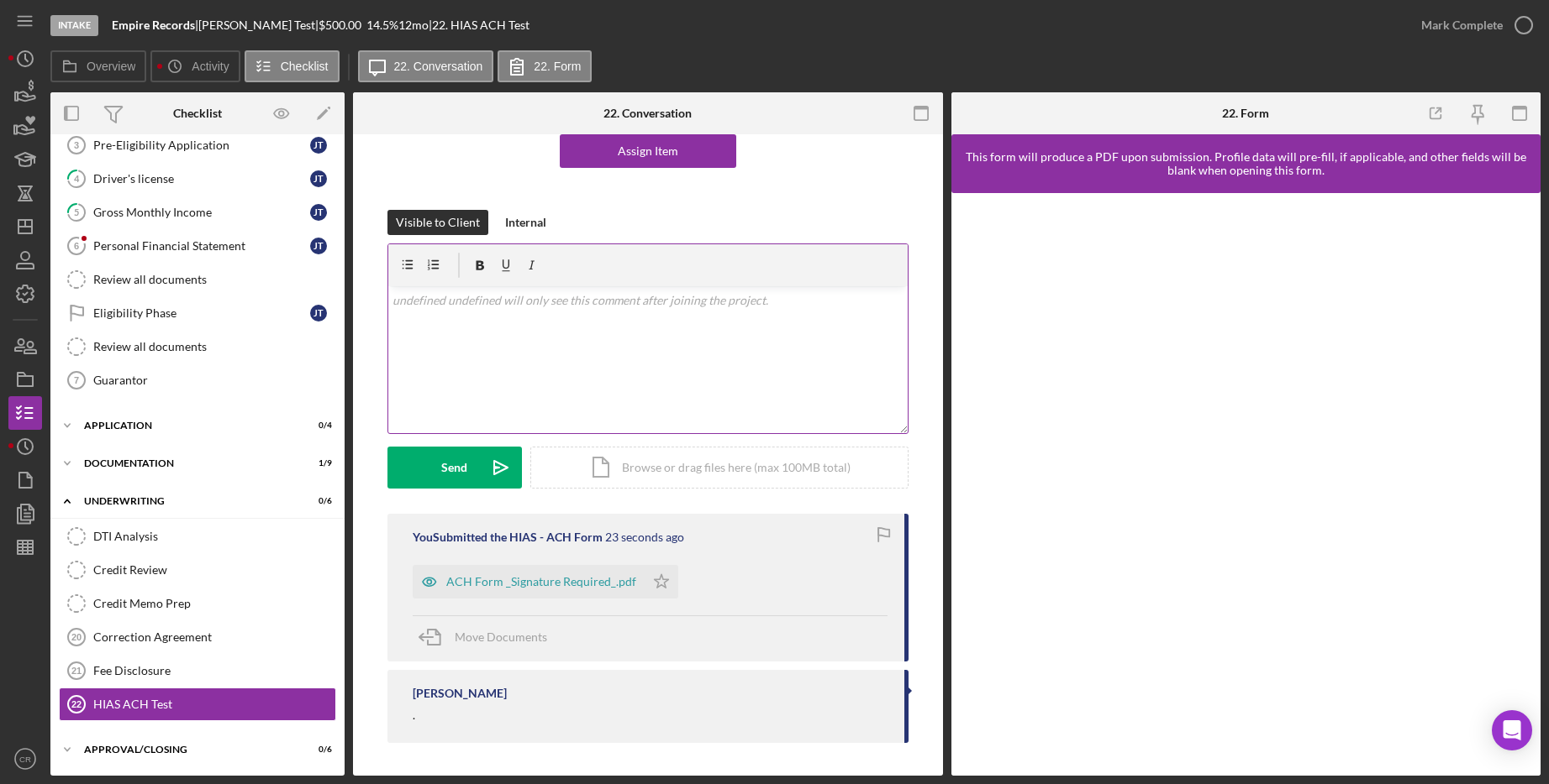
scroll to position [171, 0]
click at [568, 577] on div "ACH Form _Signature Required_.pdf" at bounding box center [541, 581] width 190 height 14
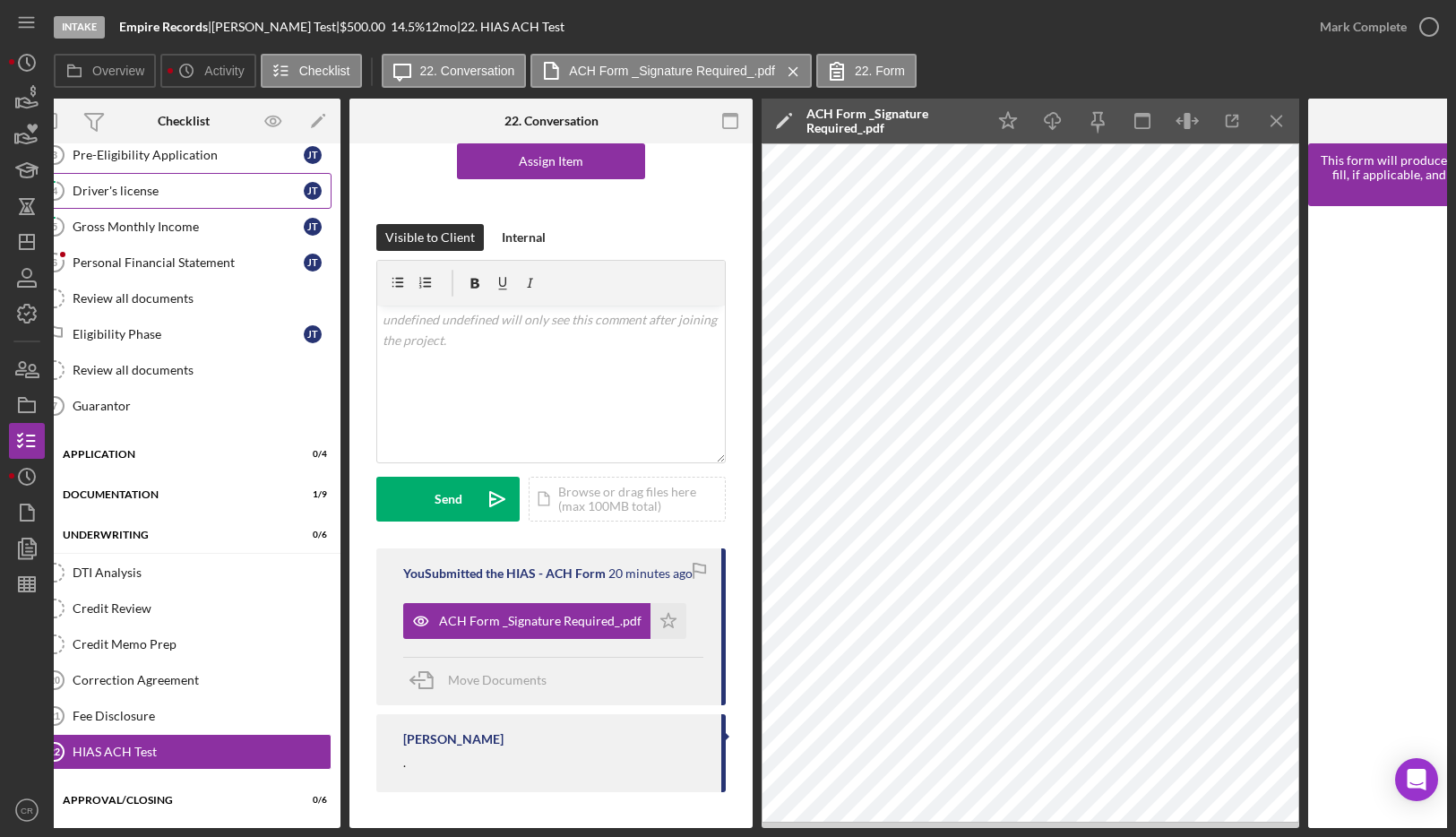
scroll to position [0, 0]
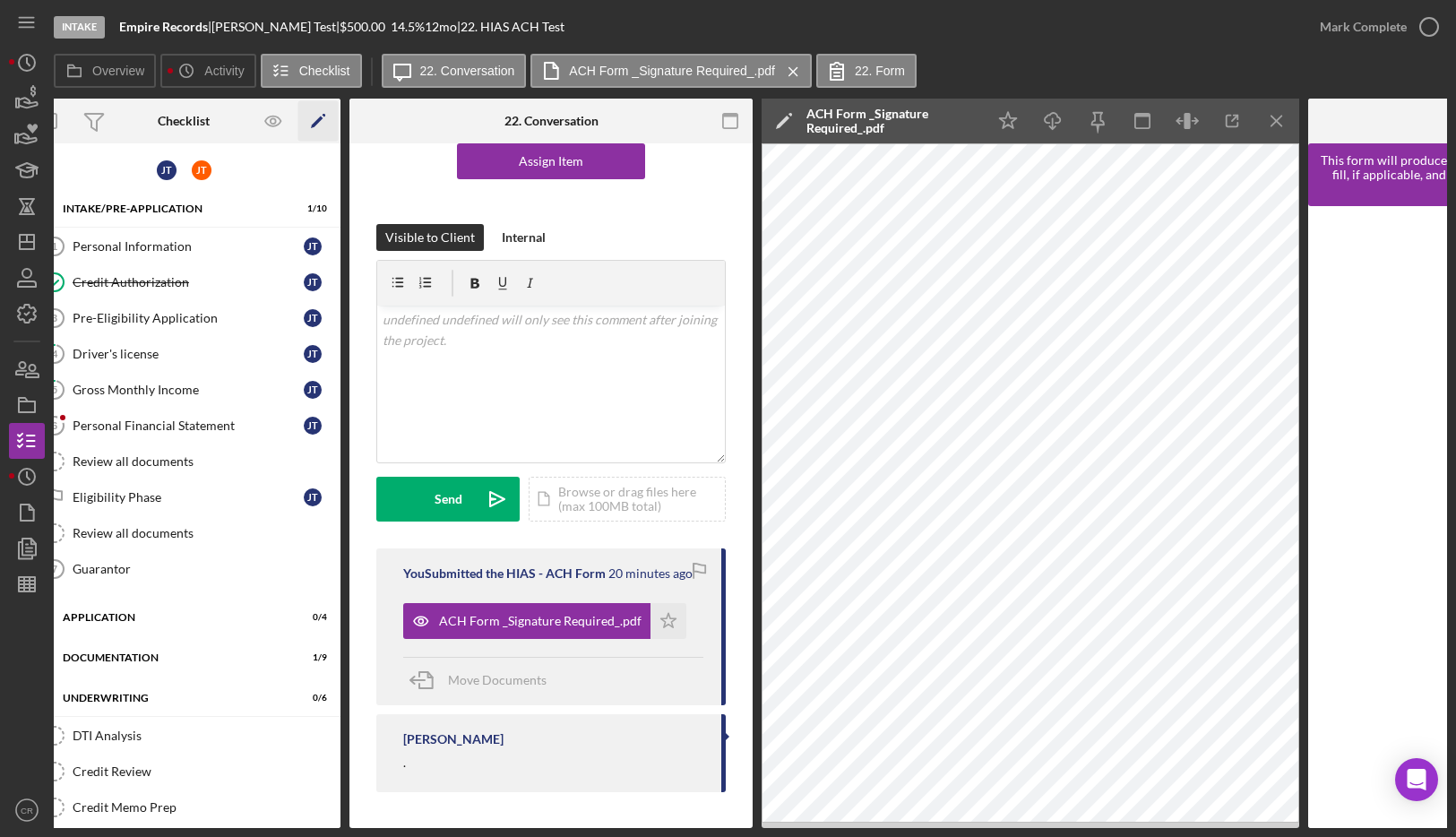
click at [322, 116] on icon "Icon/Edit" at bounding box center [319, 121] width 41 height 41
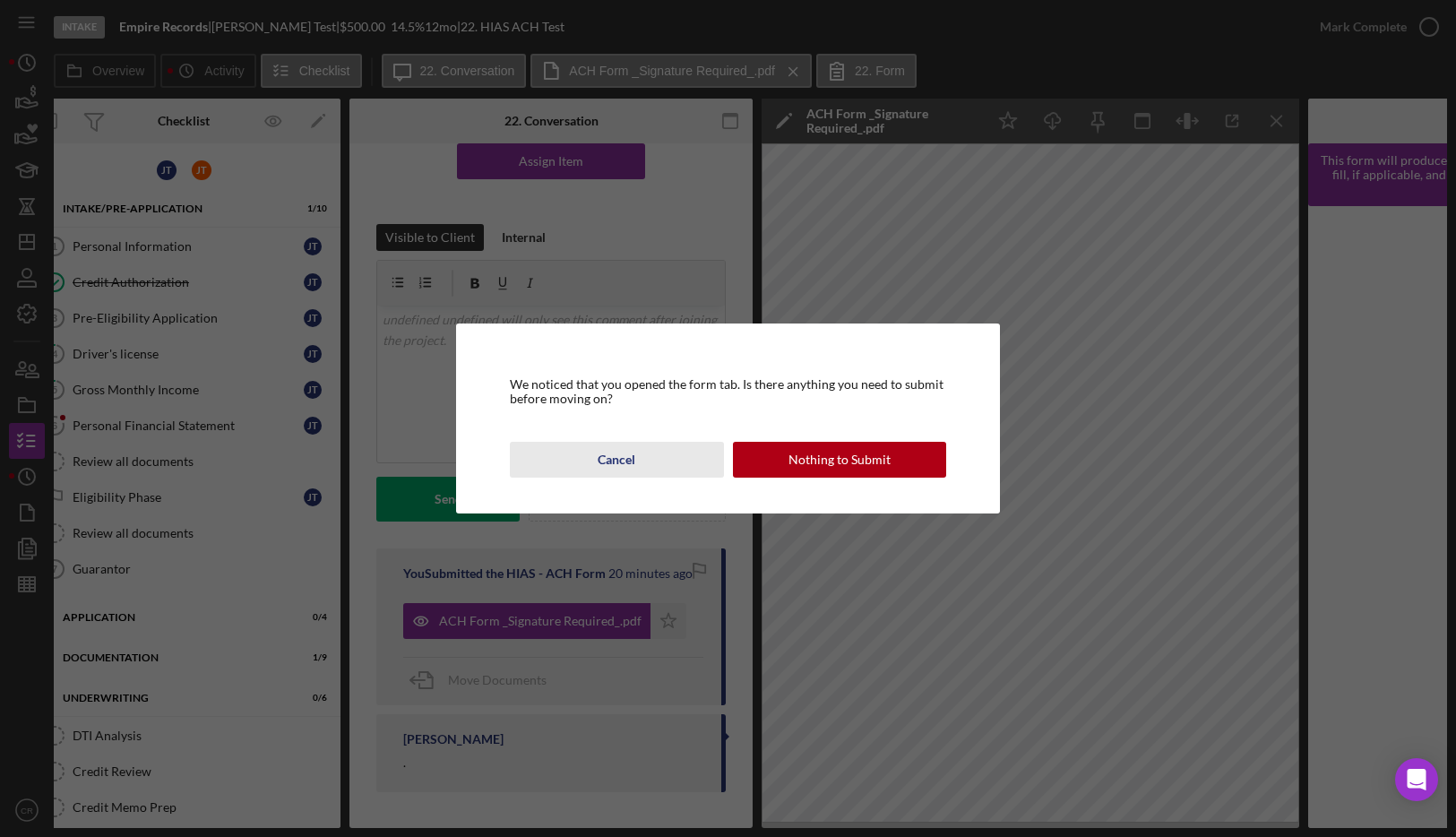
click at [625, 461] on div "Cancel" at bounding box center [617, 460] width 38 height 36
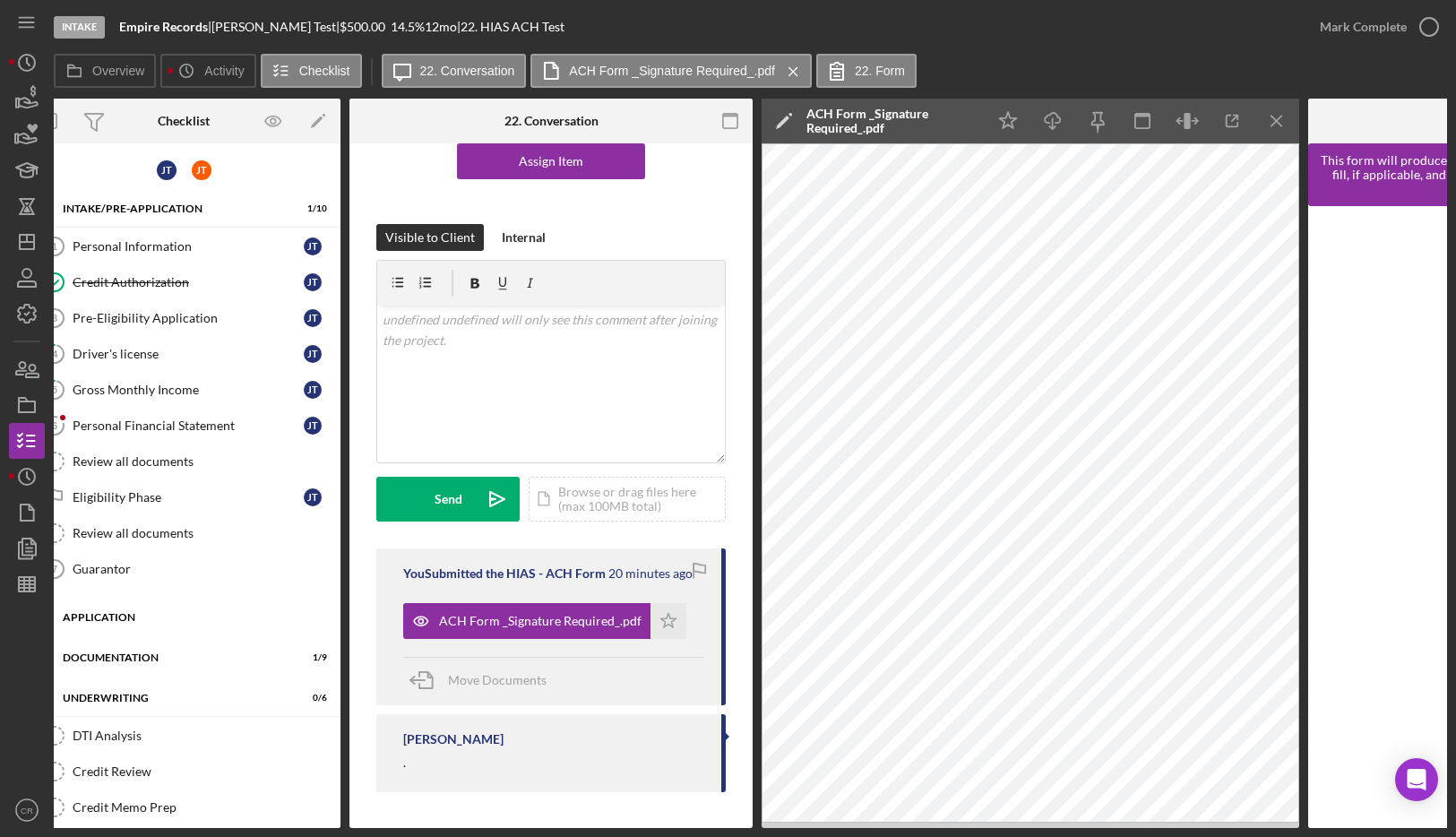
scroll to position [169, 0]
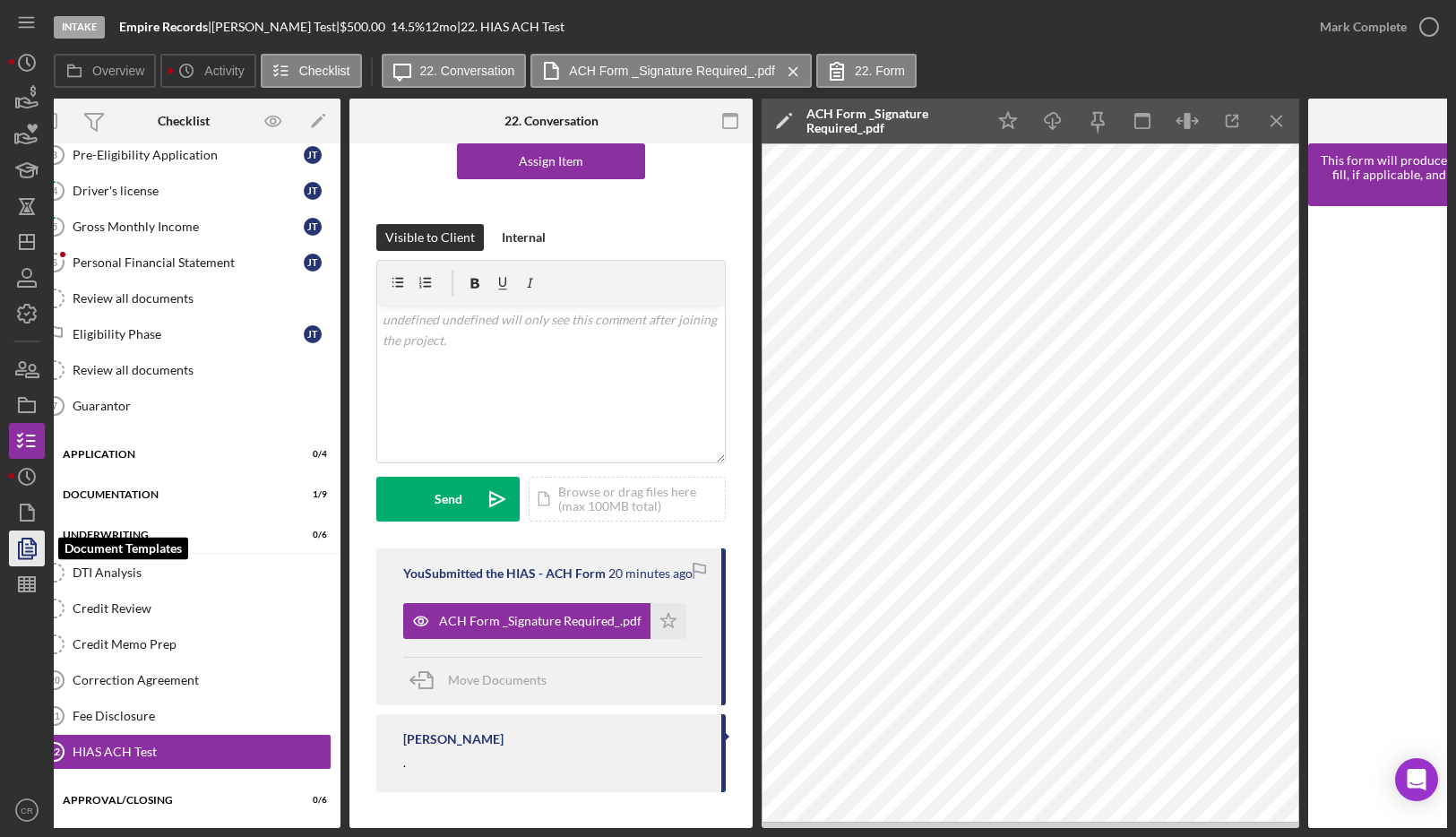
click at [32, 545] on icon "button" at bounding box center [27, 549] width 45 height 45
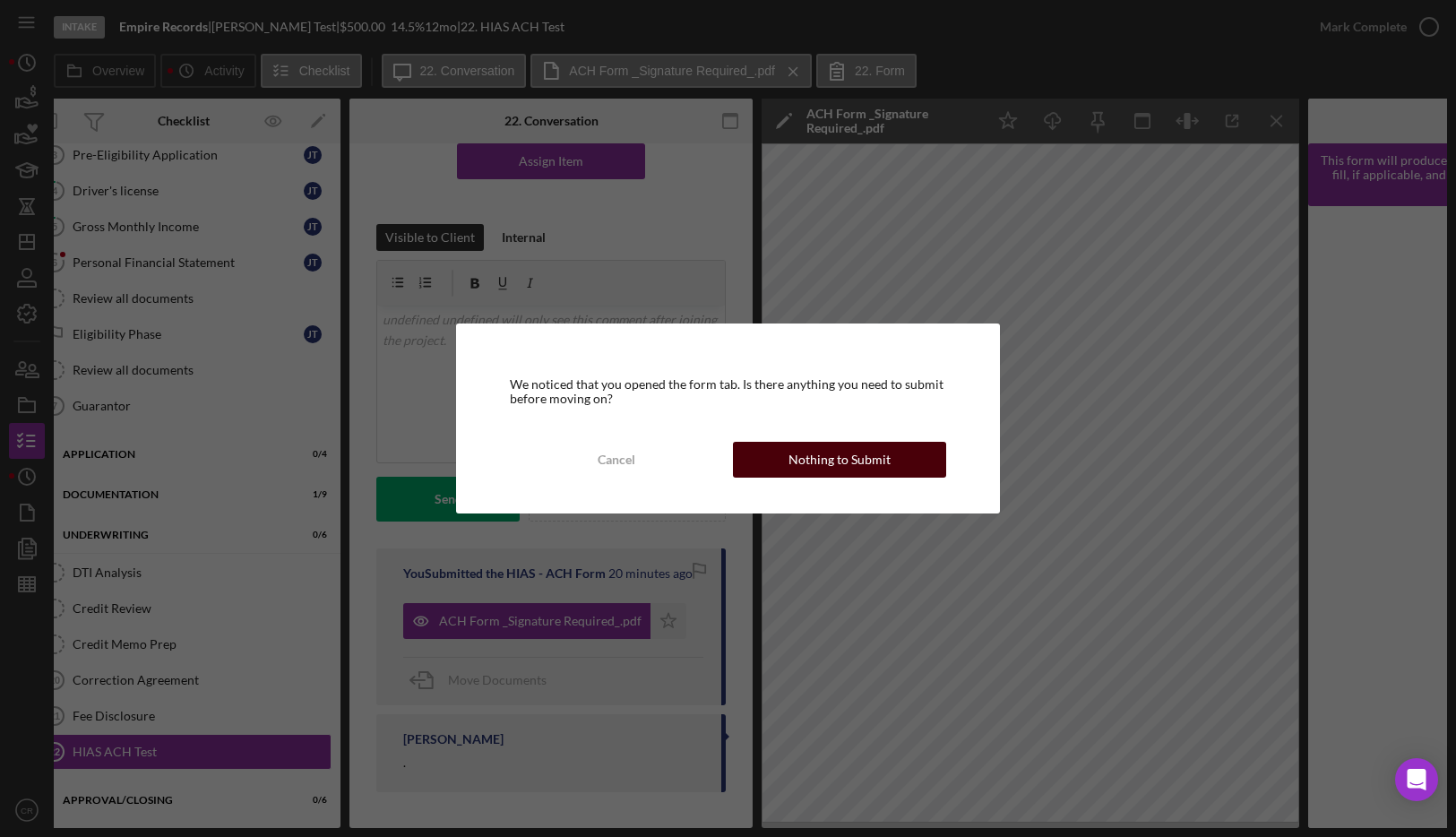
click at [788, 457] on button "Nothing to Submit" at bounding box center [839, 460] width 214 height 36
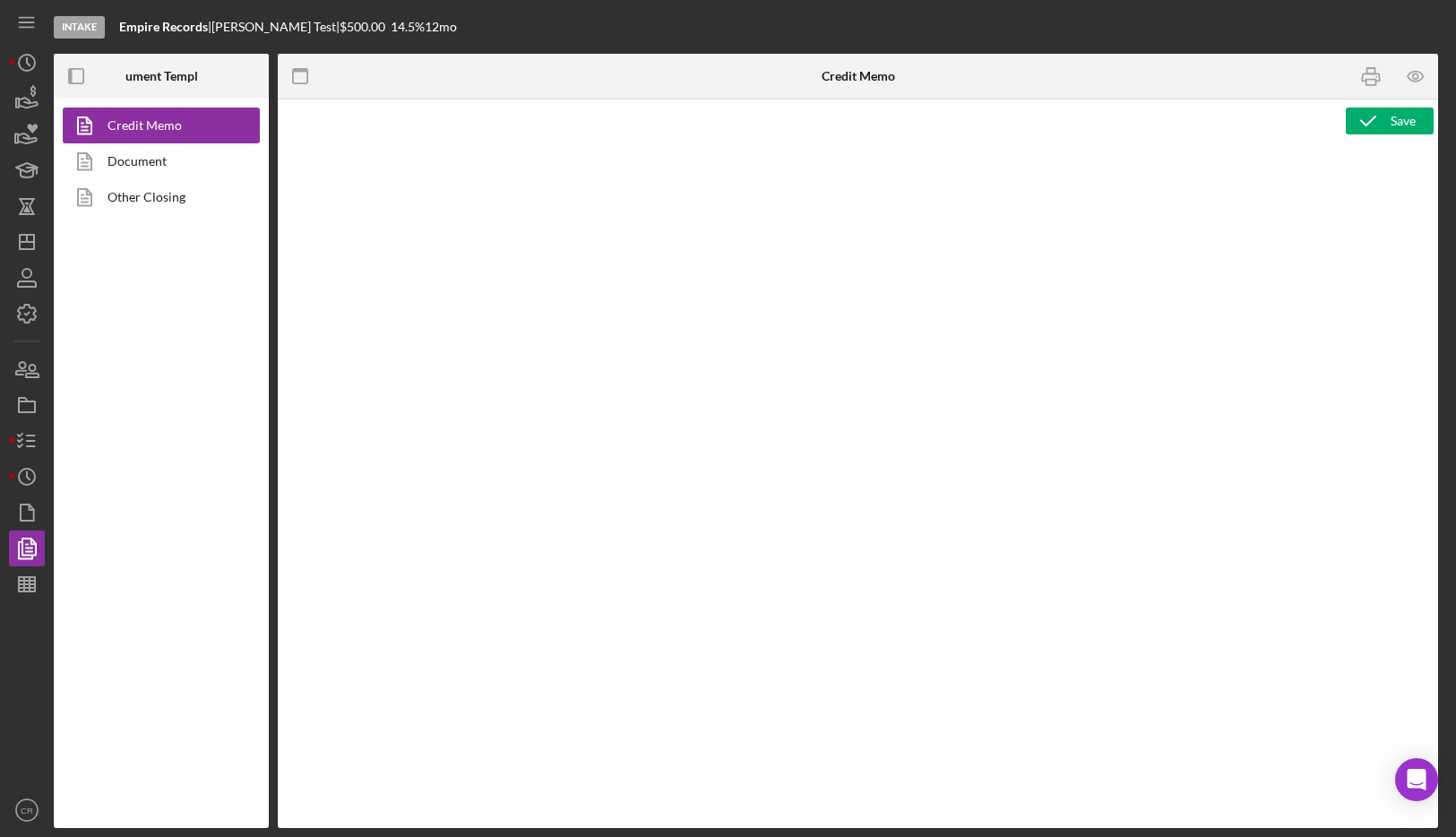
type textarea "<l>IPSUMD SITAME CONSECTETURAD ELIT<se>Doeiusmodt Inc-Utla Etdoloremagna</a> <e…"
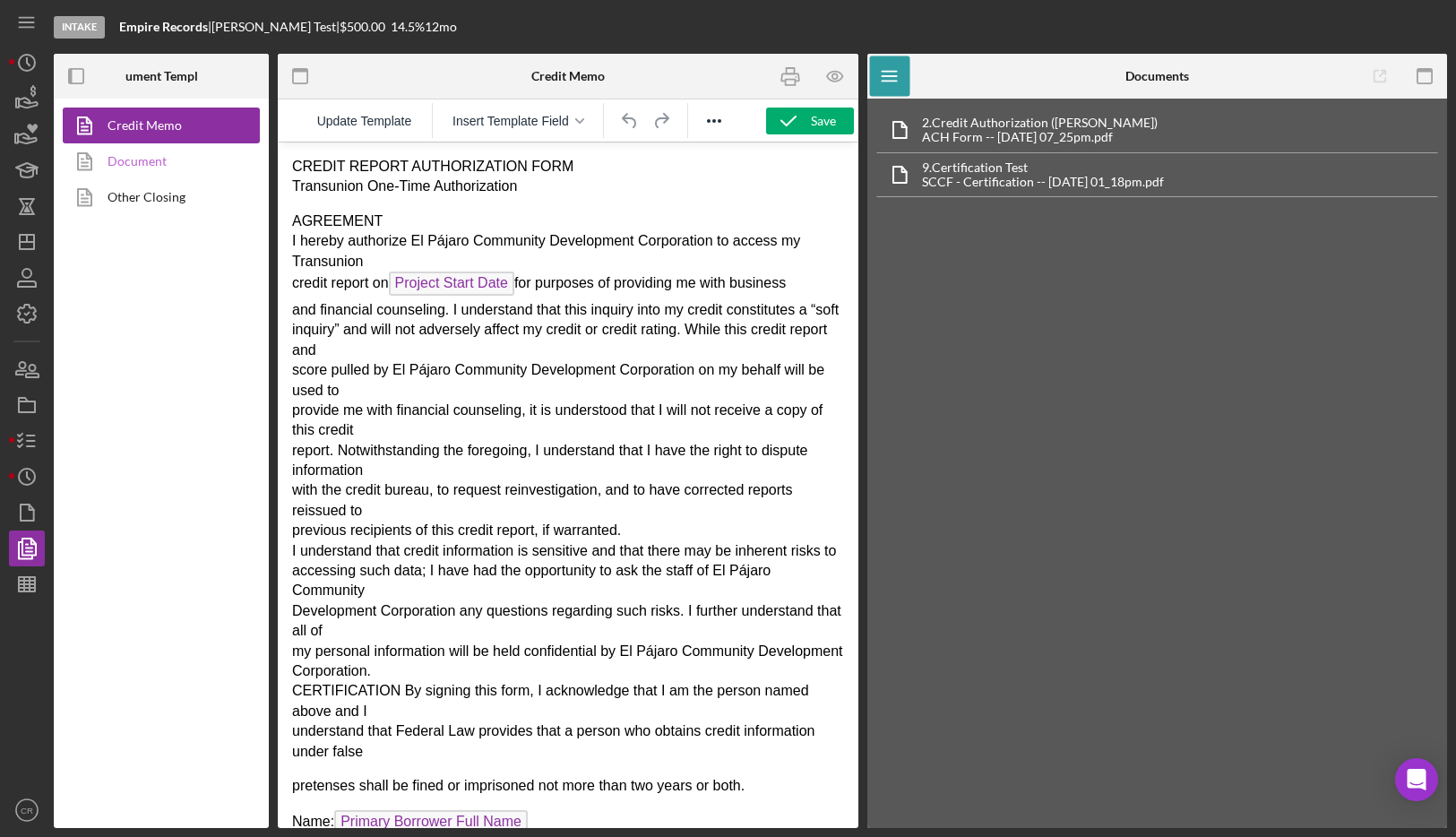
click at [167, 170] on link "Document" at bounding box center [157, 161] width 188 height 36
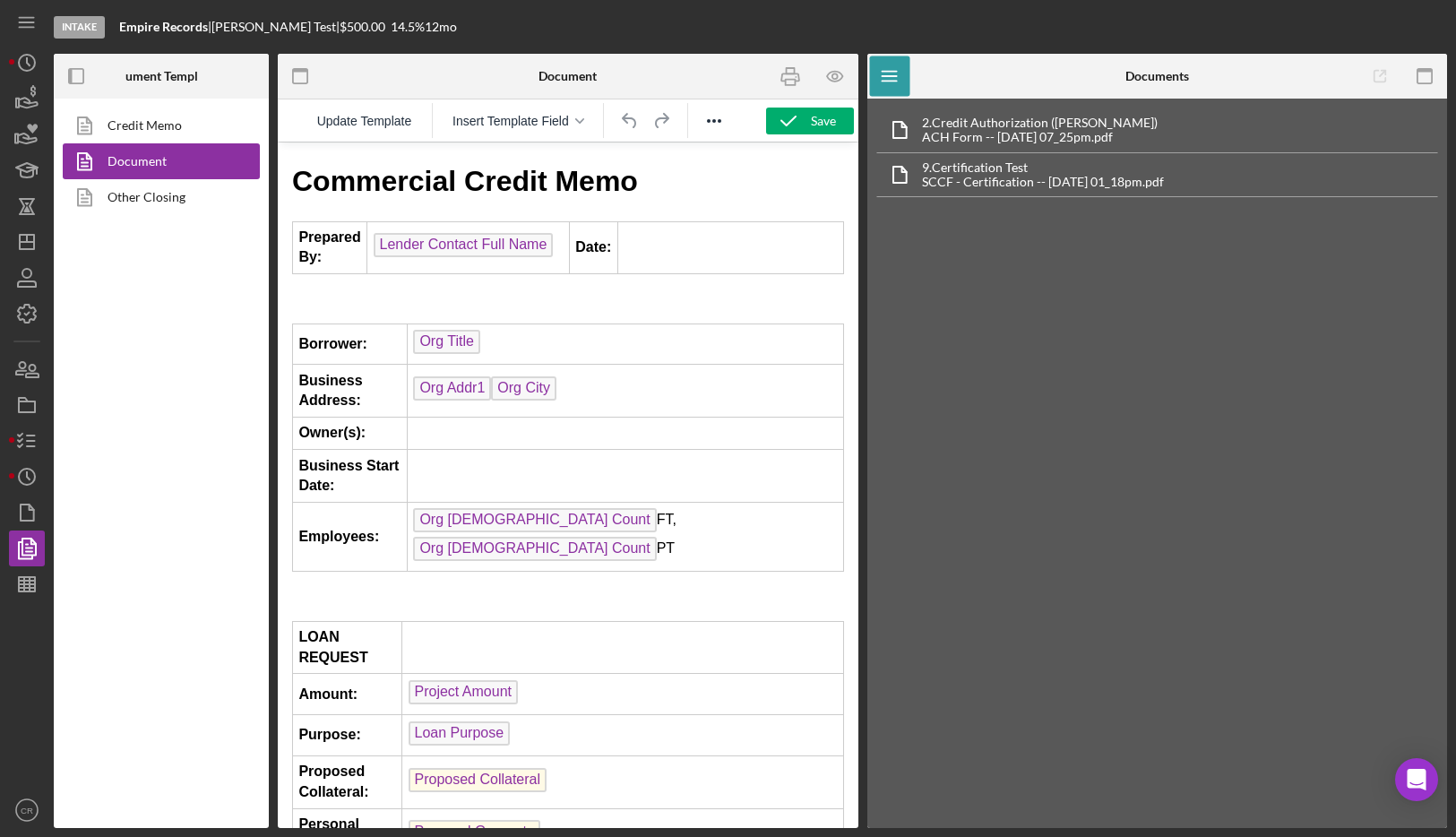
scroll to position [846, 0]
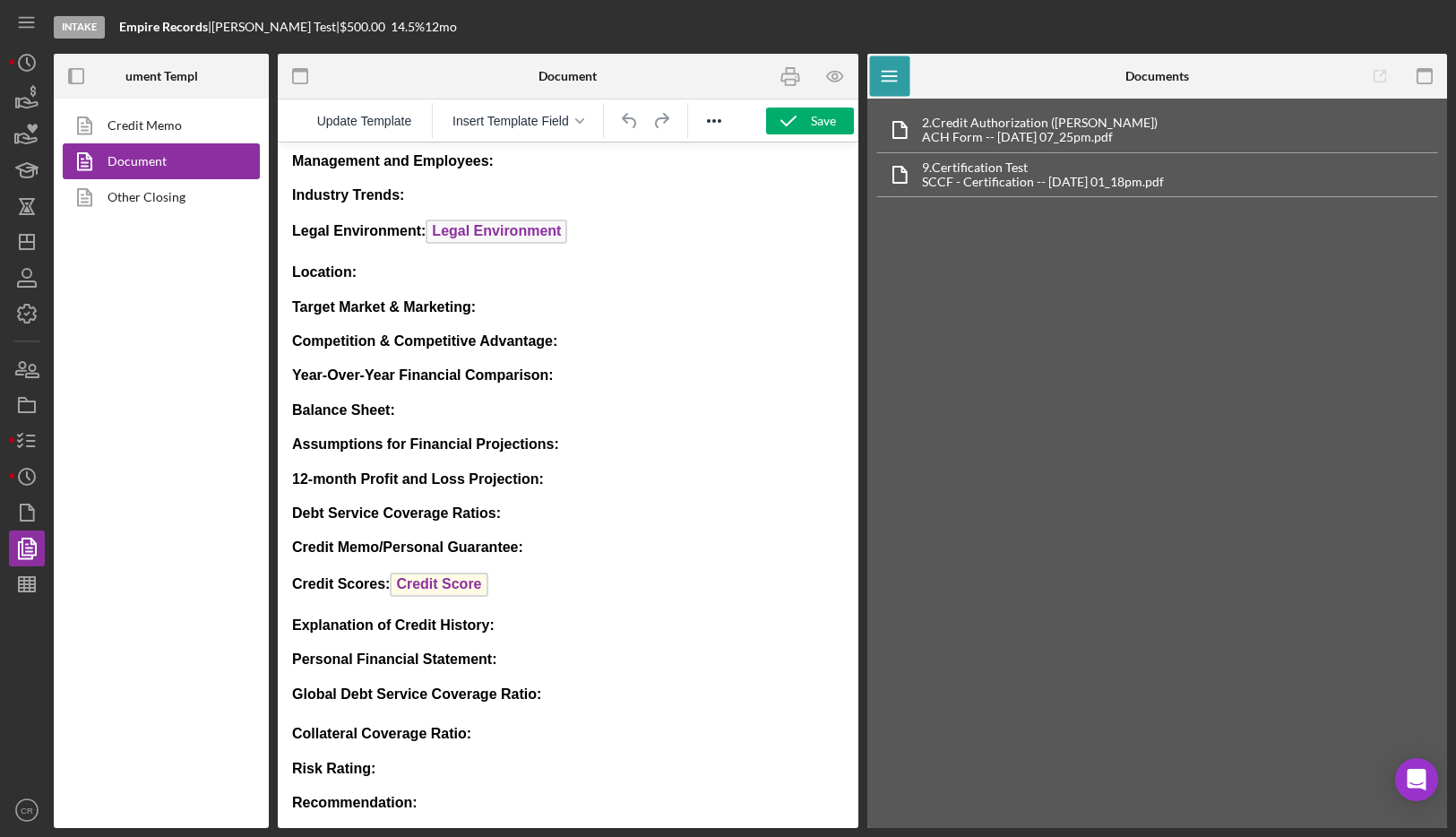
click at [473, 808] on p "Recommendation:" at bounding box center [567, 803] width 552 height 19
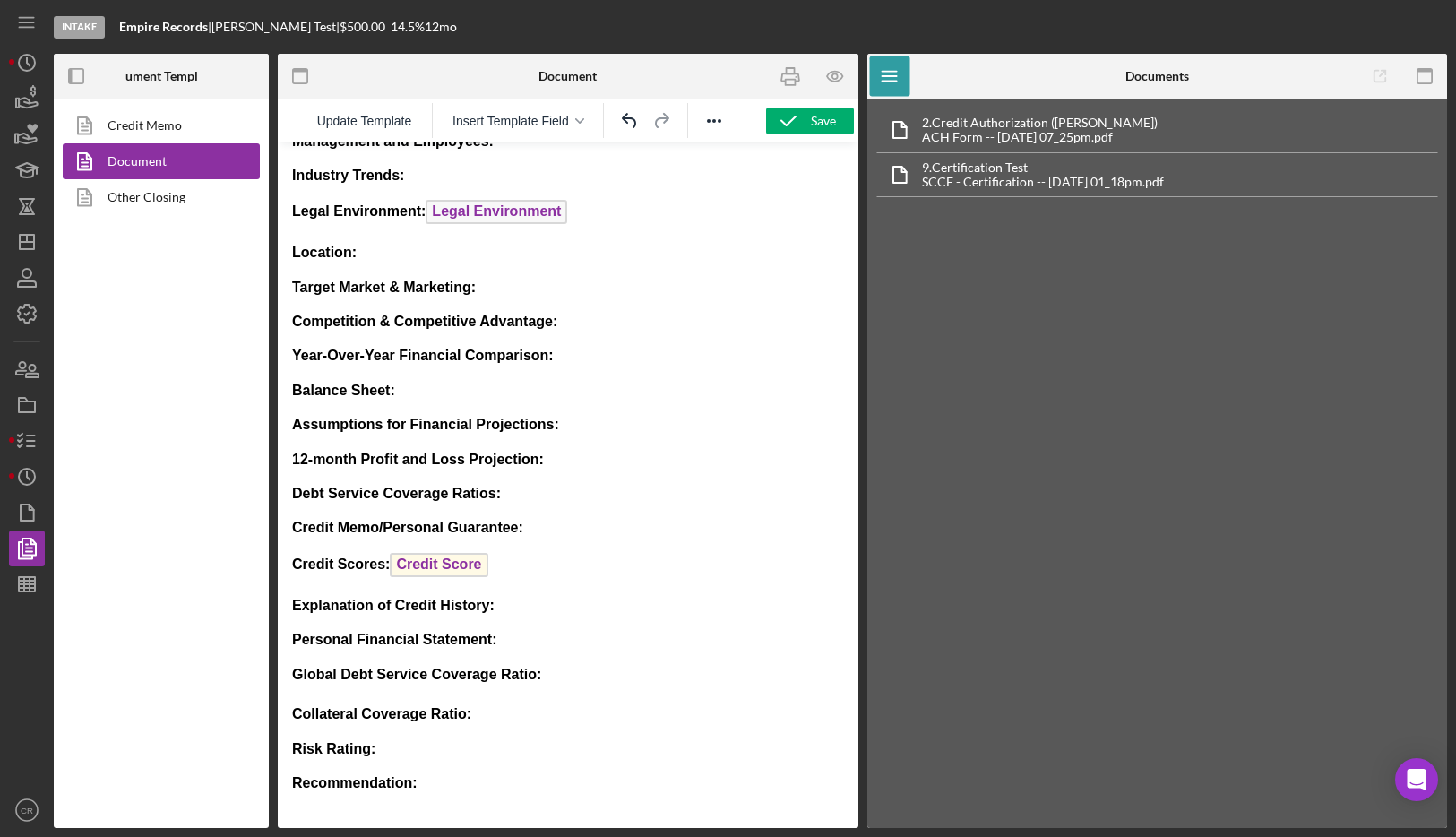
scroll to position [900, 0]
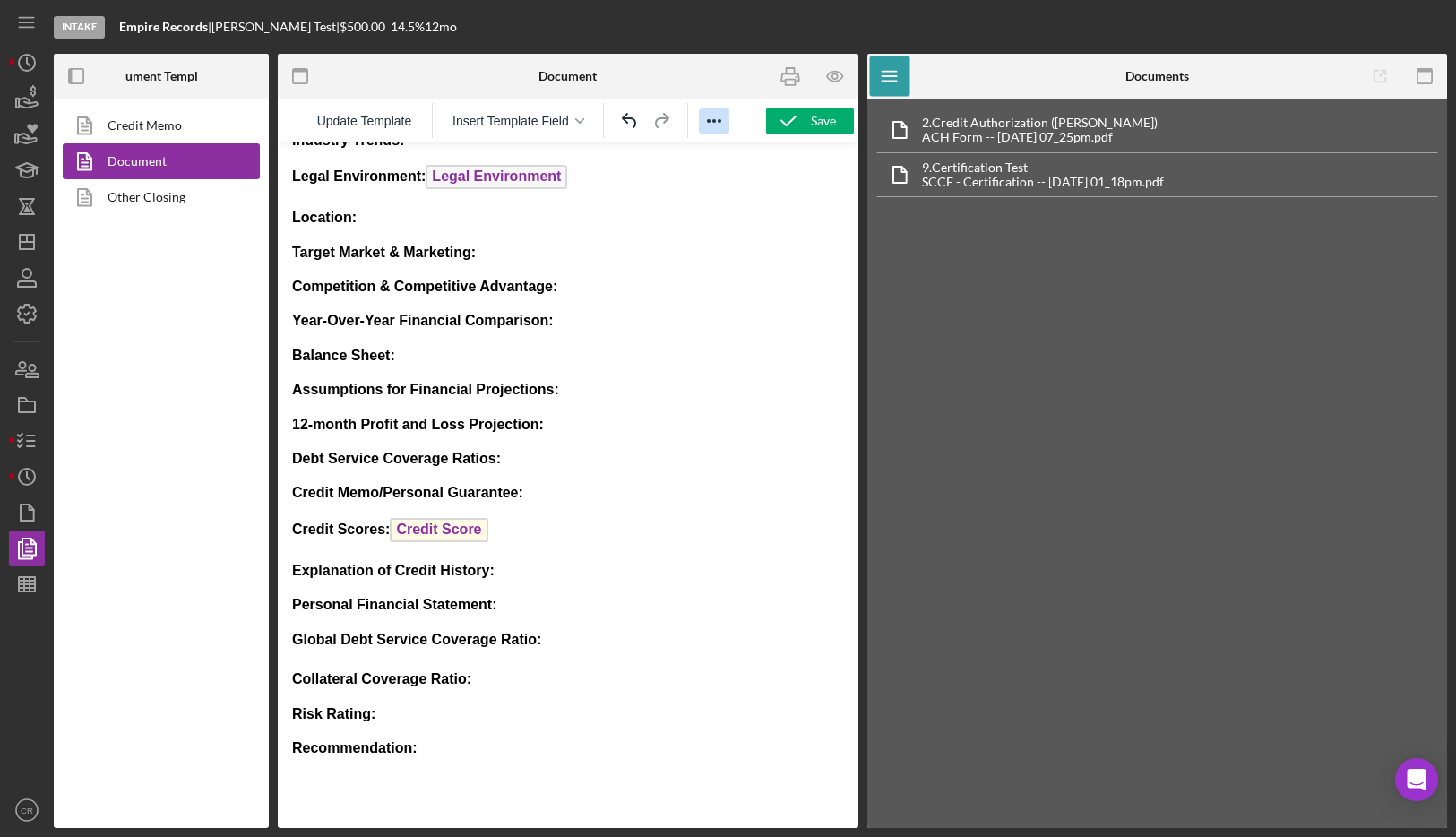
click at [718, 116] on icon "Reveal or hide additional toolbar items" at bounding box center [714, 121] width 21 height 21
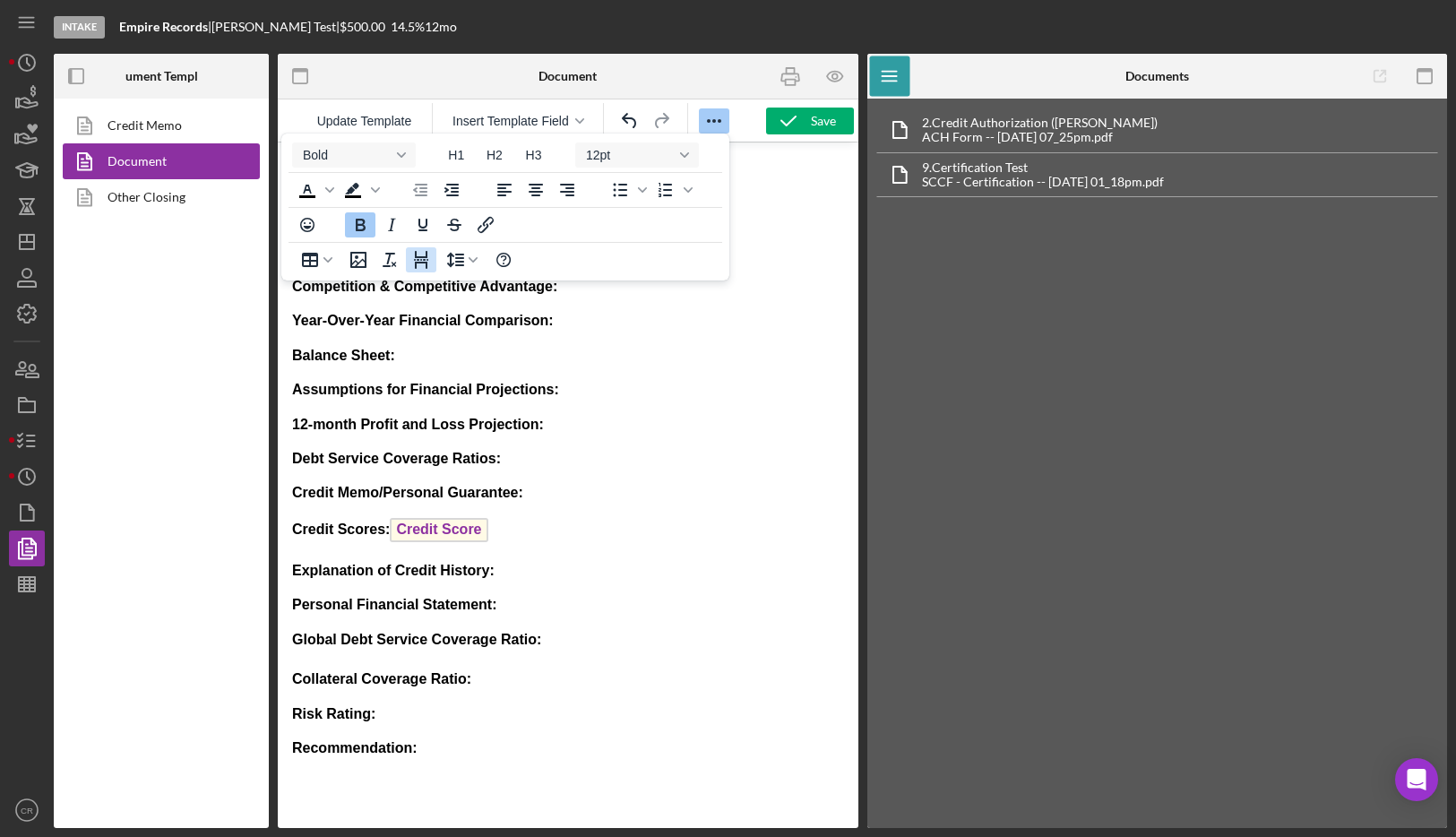
click at [420, 262] on icon "Page Break" at bounding box center [421, 260] width 15 height 17
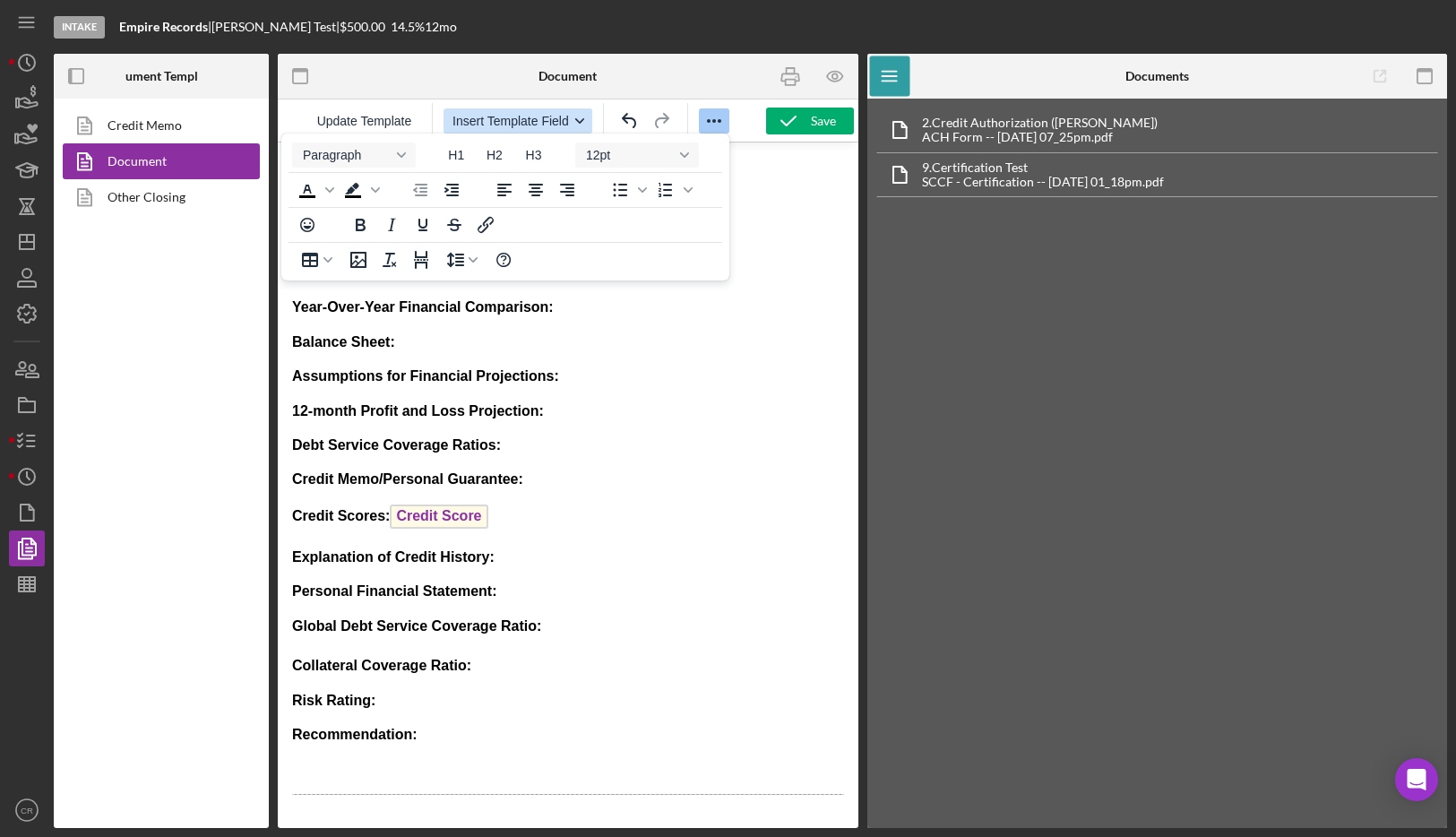
click at [523, 114] on span "Insert Template Field" at bounding box center [511, 120] width 116 height 15
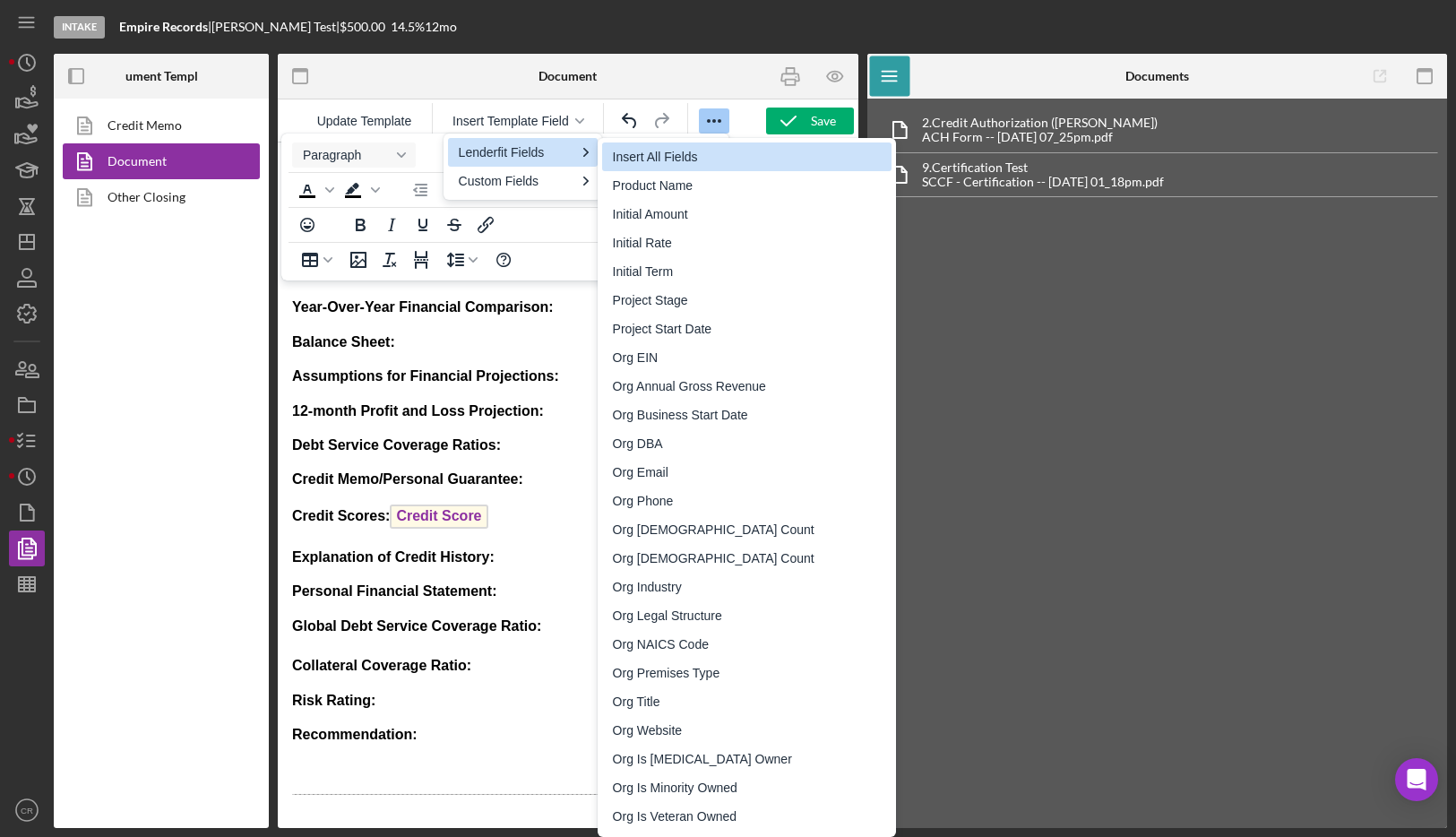
click at [649, 159] on div "Insert All Fields" at bounding box center [748, 157] width 272 height 21
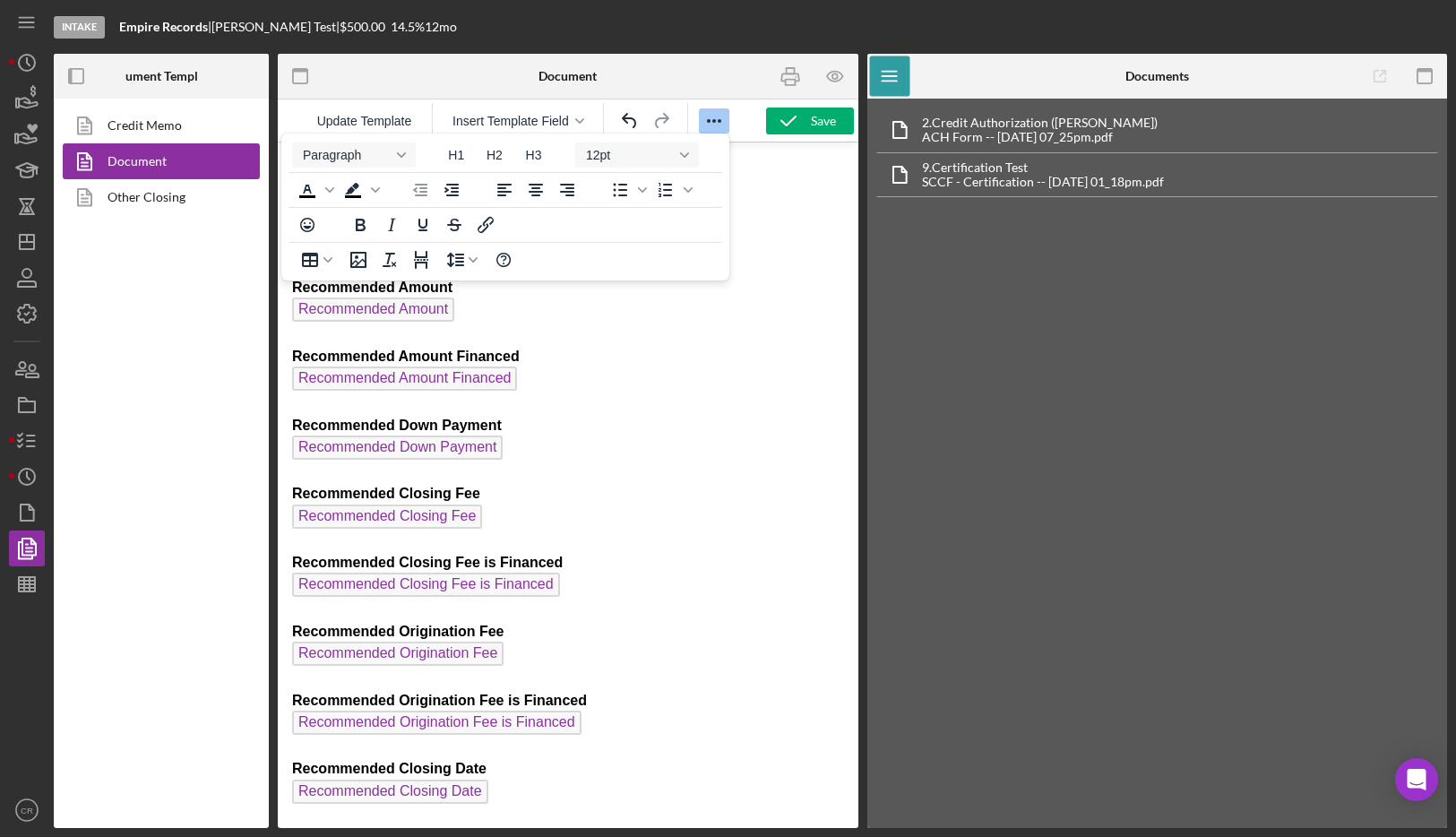
scroll to position [8897, 0]
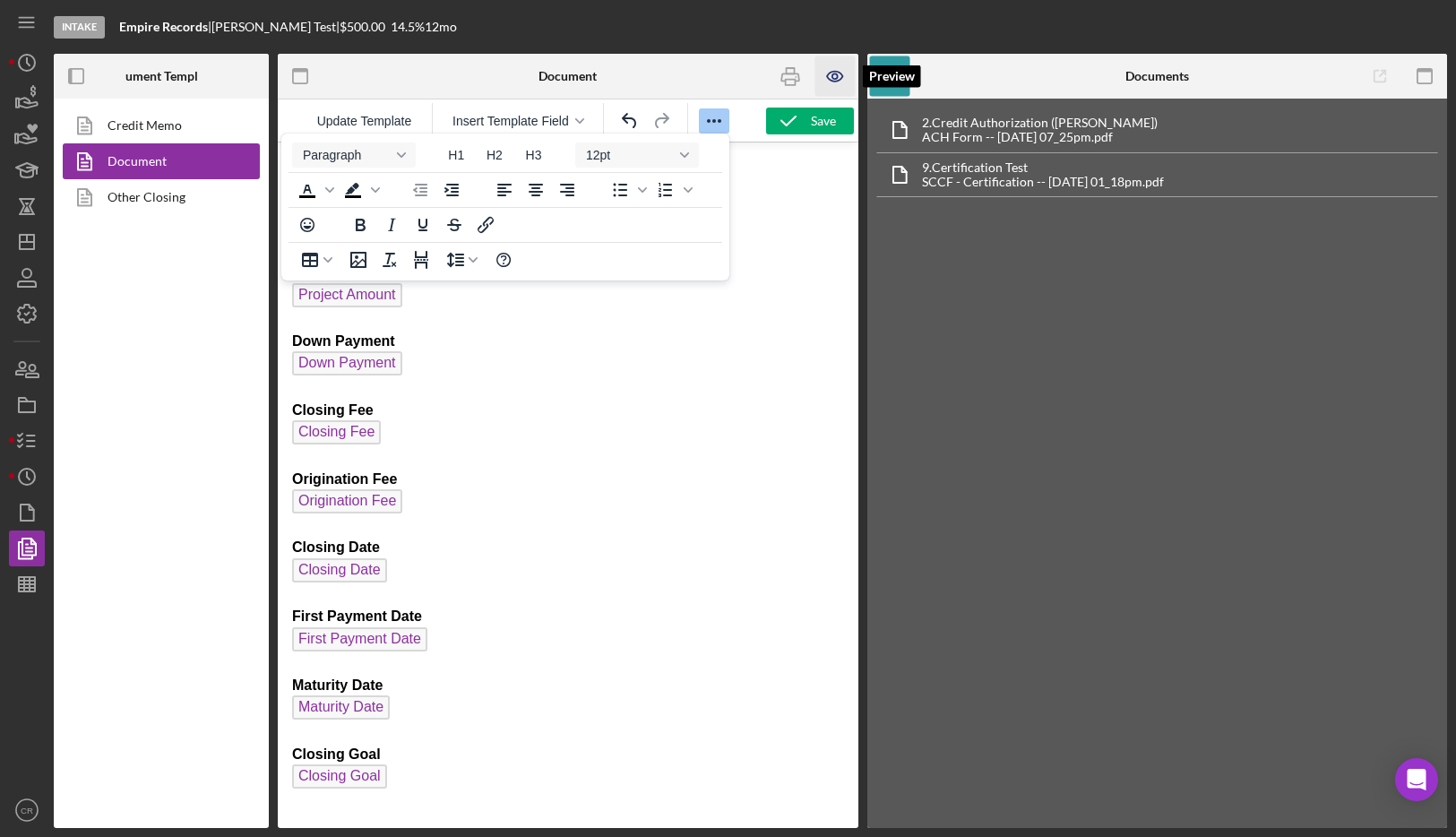
click at [836, 78] on icon "button" at bounding box center [836, 77] width 41 height 41
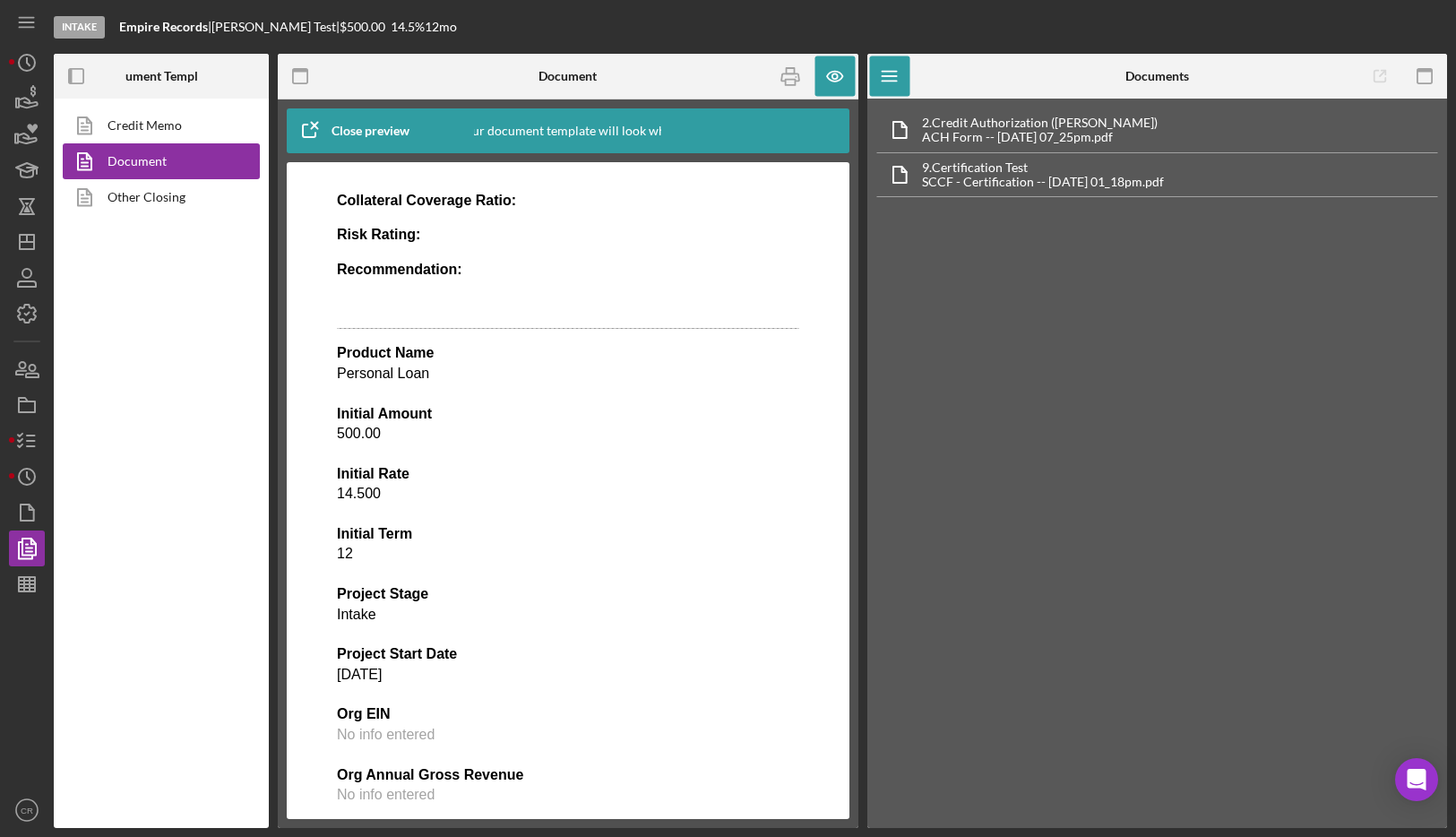
scroll to position [1205, 0]
